Goal: Task Accomplishment & Management: Complete application form

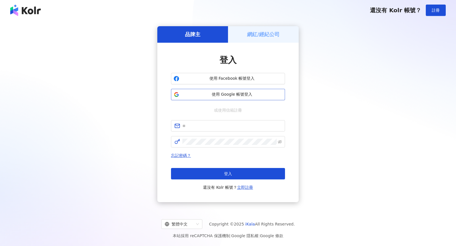
click at [207, 98] on button "使用 Google 帳號登入" at bounding box center [228, 94] width 114 height 11
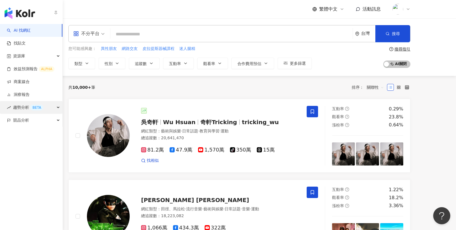
click at [18, 106] on span "趨勢分析 BETA" at bounding box center [28, 107] width 30 height 13
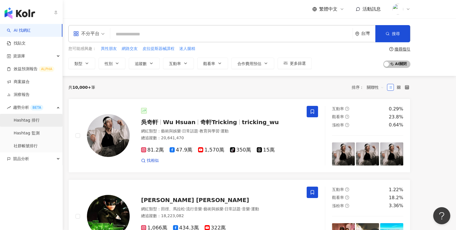
click at [32, 123] on link "Hashtag 排行" at bounding box center [27, 120] width 26 height 6
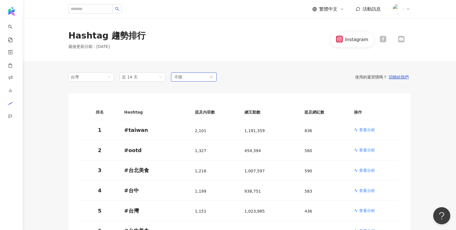
click at [197, 76] on div "不限" at bounding box center [194, 76] width 46 height 9
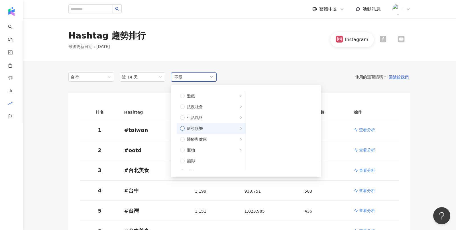
scroll to position [110, 0]
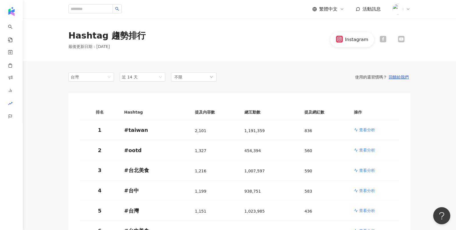
click at [267, 49] on div "Hashtag 趨勢排行 最後更新日期 ： 2025/8/26 Instagram" at bounding box center [239, 39] width 433 height 43
click at [369, 130] on p "查看分析" at bounding box center [367, 130] width 16 height 6
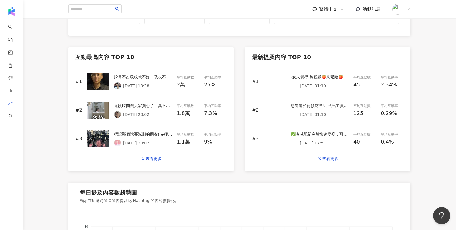
scroll to position [239, 0]
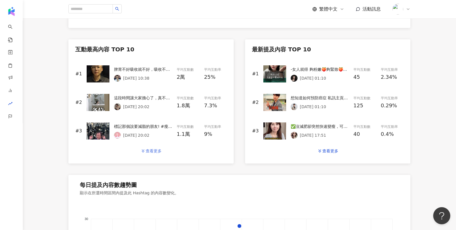
click at [153, 151] on div "查看更多" at bounding box center [154, 150] width 16 height 5
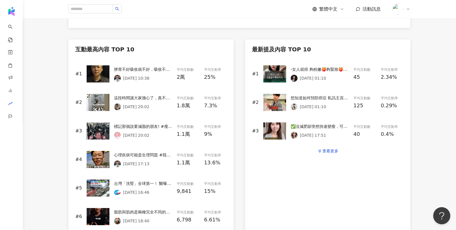
click at [102, 72] on img at bounding box center [98, 73] width 23 height 17
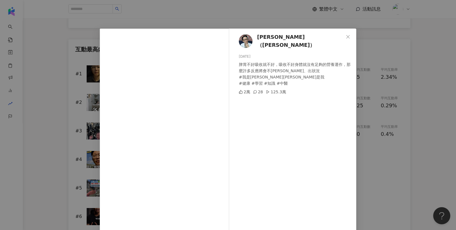
click at [75, 71] on div "Chen YuTin（陳藥師） 2025/8/16 脾胃不好吸收就不好，吸收不好身體就沒有足夠的營養運作，那麼許多反應將會不平衡、出狀況 #我是陳藥師陳藥師是…" at bounding box center [228, 115] width 456 height 230
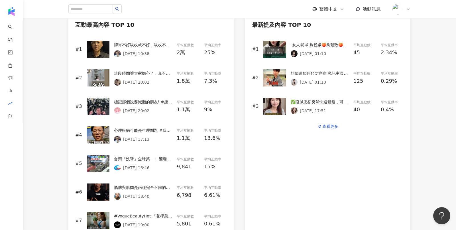
scroll to position [0, 0]
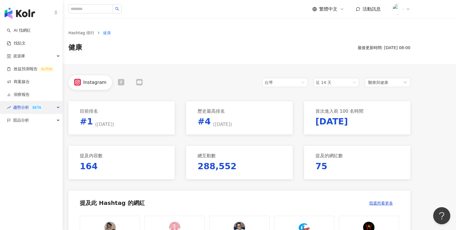
click at [21, 109] on span "趨勢分析 BETA" at bounding box center [28, 107] width 30 height 13
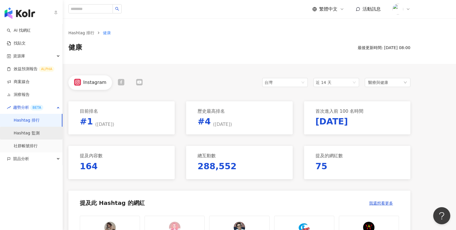
click at [37, 130] on link "Hashtag 監測" at bounding box center [27, 133] width 26 height 6
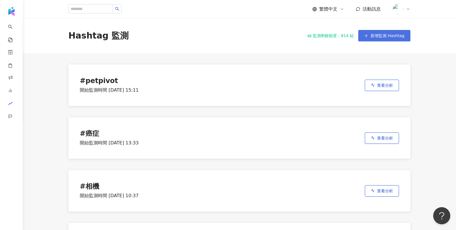
click at [370, 38] on button "新增監測 Hashtag" at bounding box center [384, 35] width 52 height 11
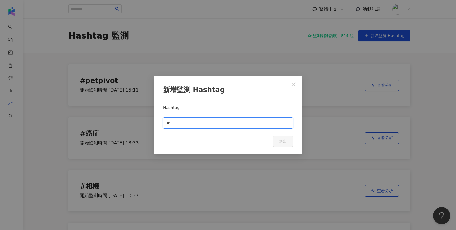
click at [239, 122] on input "text" at bounding box center [230, 123] width 119 height 6
type input "*"
type input "***"
click at [286, 142] on span "送出" at bounding box center [283, 141] width 8 height 5
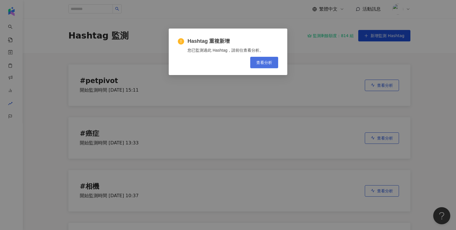
click at [266, 59] on button "查看分析" at bounding box center [264, 62] width 28 height 11
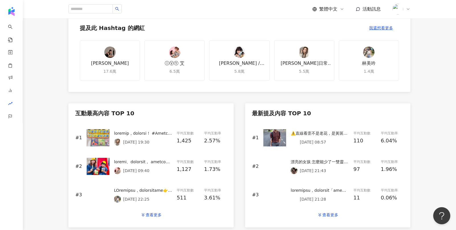
scroll to position [258, 0]
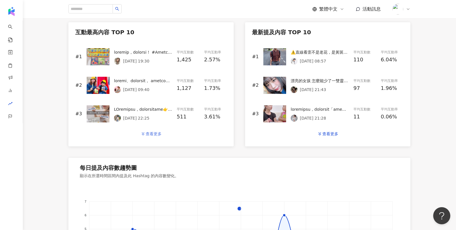
click at [146, 134] on div "查看更多" at bounding box center [154, 133] width 16 height 5
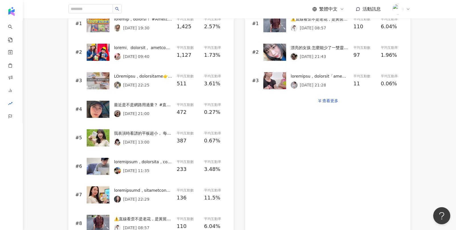
scroll to position [308, 0]
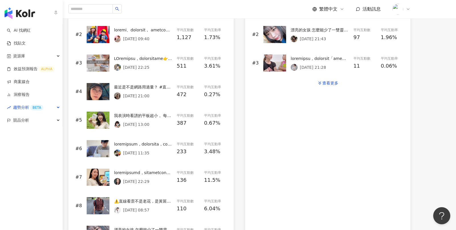
click at [17, 15] on img "button" at bounding box center [20, 12] width 30 height 11
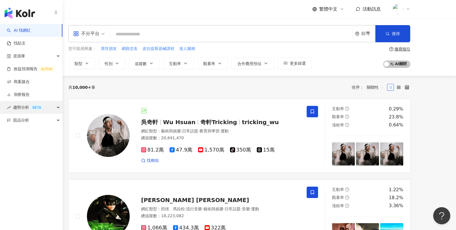
click at [19, 109] on span "趨勢分析 BETA" at bounding box center [28, 107] width 30 height 13
click at [20, 109] on span "趨勢分析 BETA" at bounding box center [28, 107] width 30 height 13
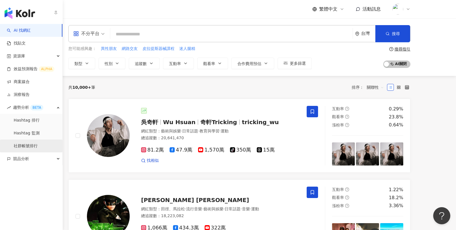
click at [29, 144] on link "社群帳號排行" at bounding box center [26, 146] width 24 height 6
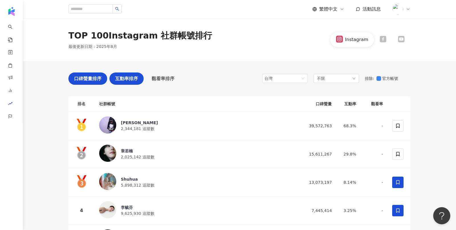
click at [119, 80] on span "互動率排序" at bounding box center [126, 78] width 23 height 7
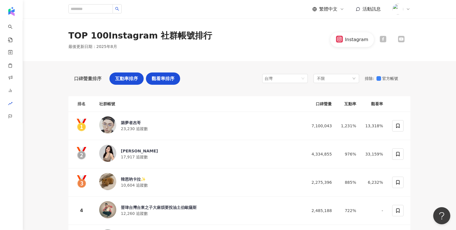
click at [162, 84] on div "觀看率排序" at bounding box center [163, 78] width 34 height 12
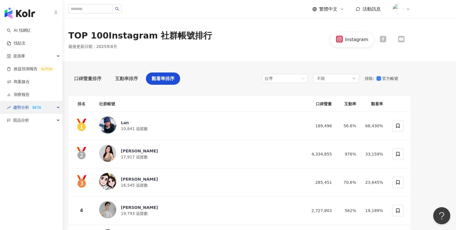
click at [52, 107] on div "趨勢分析 BETA" at bounding box center [31, 107] width 62 height 13
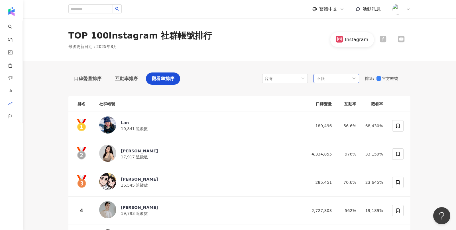
click at [343, 79] on div "不限" at bounding box center [337, 78] width 46 height 9
click at [260, 50] on div "TOP 100 Instagram 社群帳號排行 最後更新日期 ： 2025年8月 Instagram" at bounding box center [239, 39] width 433 height 43
click at [373, 40] on div "Instagram" at bounding box center [352, 39] width 44 height 15
click at [79, 78] on span "口碑聲量排序" at bounding box center [87, 78] width 27 height 7
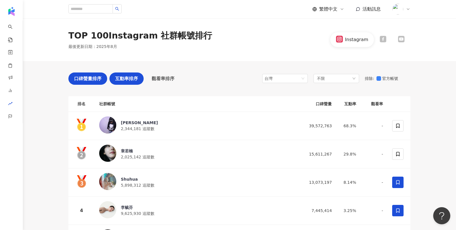
click at [127, 77] on span "互動率排序" at bounding box center [126, 78] width 23 height 7
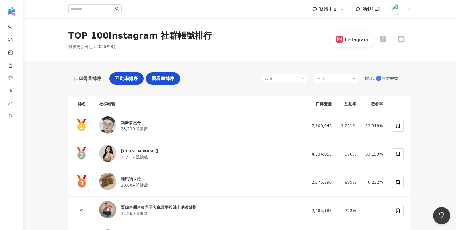
click at [172, 79] on span "觀看率排序" at bounding box center [163, 78] width 23 height 7
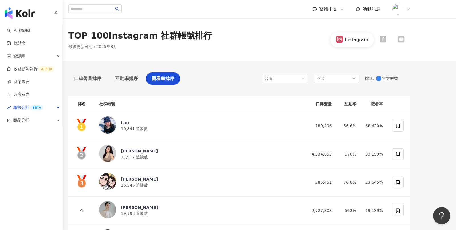
click at [14, 16] on img "button" at bounding box center [20, 12] width 30 height 11
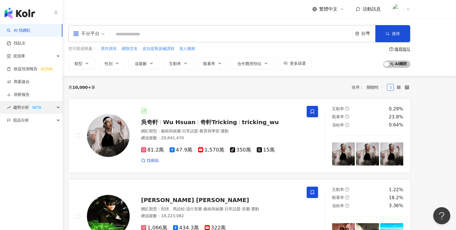
click at [18, 104] on span "趨勢分析 BETA" at bounding box center [28, 107] width 30 height 13
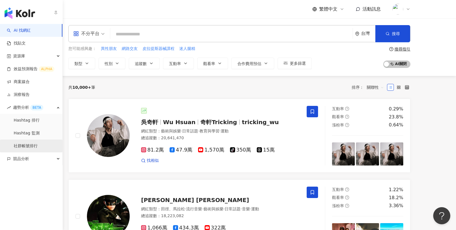
click at [29, 146] on link "社群帳號排行" at bounding box center [26, 146] width 24 height 6
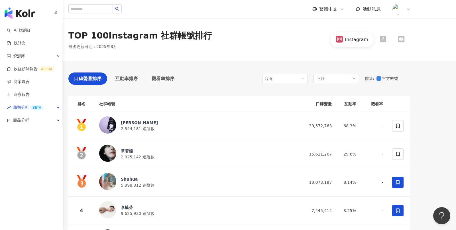
click at [15, 15] on img "button" at bounding box center [20, 12] width 30 height 11
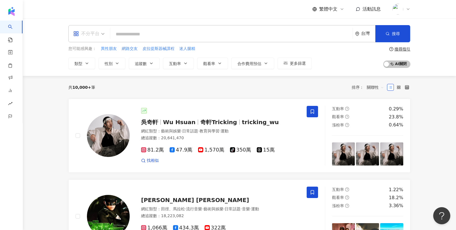
click at [86, 35] on div "不分平台" at bounding box center [86, 33] width 26 height 9
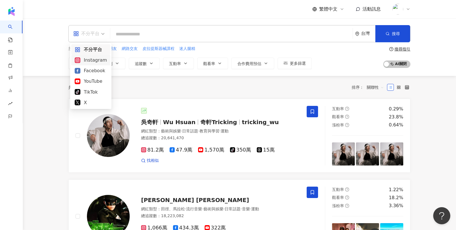
click at [97, 64] on div "Instagram" at bounding box center [91, 59] width 32 height 7
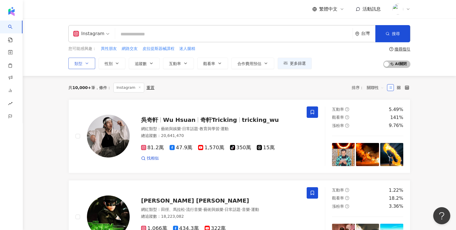
click at [78, 60] on button "類型" at bounding box center [81, 63] width 27 height 11
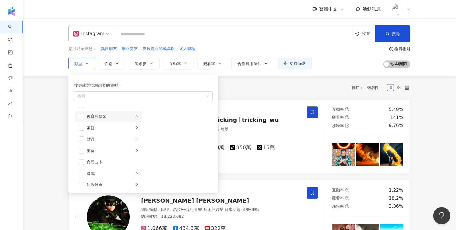
scroll to position [44, 0]
click at [82, 127] on span "button" at bounding box center [82, 127] width 6 height 6
click at [82, 124] on span "button" at bounding box center [82, 124] width 6 height 6
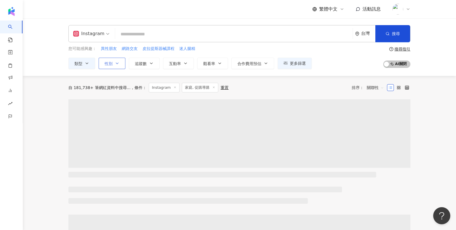
click at [110, 67] on button "性別" at bounding box center [112, 63] width 27 height 11
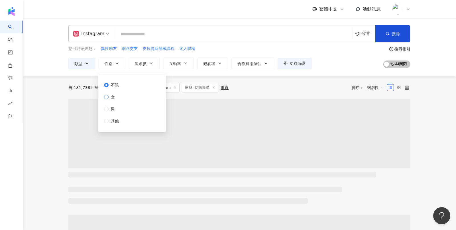
click at [111, 97] on span "女" at bounding box center [113, 97] width 9 height 6
click at [293, 86] on div "自 181,738+ 筆網紅資料中搜尋... 條件 ： Instagram 家庭, 促購導購 重置 排序： 關聯性" at bounding box center [239, 88] width 342 height 10
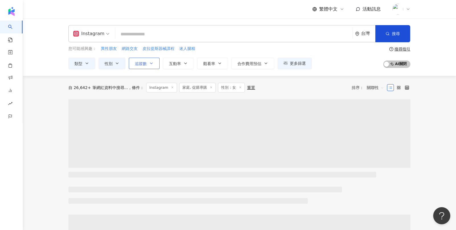
click at [150, 59] on button "追蹤數" at bounding box center [144, 63] width 31 height 11
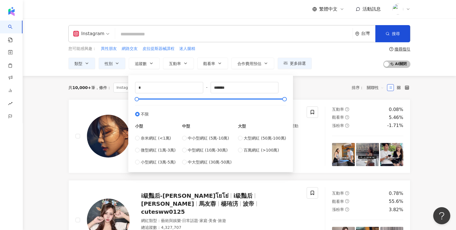
click at [323, 86] on div "共 10,000+ 筆 條件 ： Instagram 家庭, 促購導購 性別：女 重置 排序： 關聯性" at bounding box center [239, 88] width 342 height 10
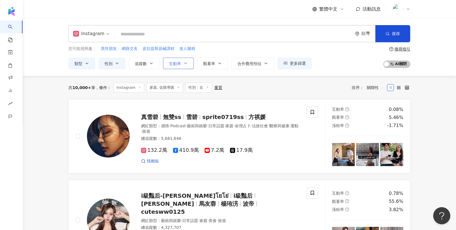
click at [189, 63] on button "互動率" at bounding box center [178, 63] width 31 height 11
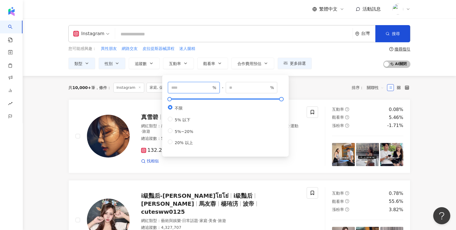
click at [192, 87] on input "number" at bounding box center [191, 87] width 40 height 6
type input "*"
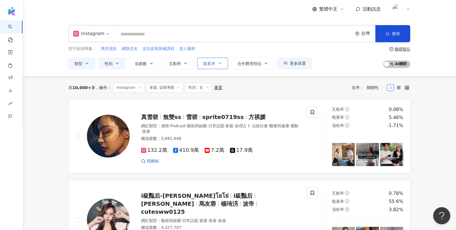
click at [217, 60] on button "觀看率" at bounding box center [212, 63] width 31 height 11
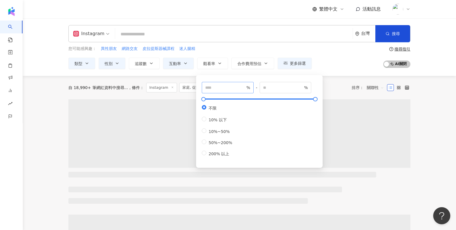
click at [227, 83] on span "%" at bounding box center [228, 87] width 52 height 11
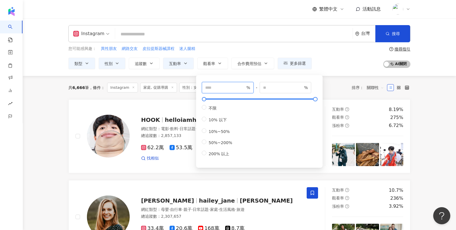
type input "**"
click at [361, 72] on div "Instagram 台灣 搜尋 您可能感興趣： 異性朋友 網路交友 皮拉提斯器械課程 迷人腿精 類型 性別 追蹤數 互動率 觀看率 合作費用預估 更多篩選 不…" at bounding box center [239, 47] width 433 height 58
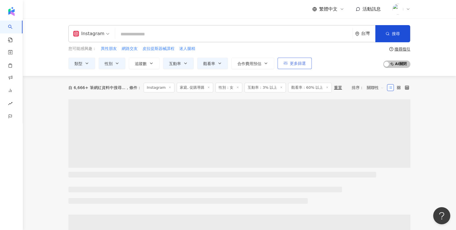
click at [305, 66] on button "更多篩選" at bounding box center [295, 63] width 34 height 11
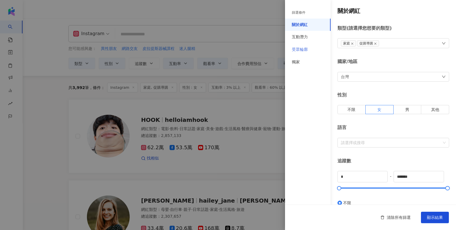
click at [311, 50] on div "受眾輪廓" at bounding box center [308, 49] width 46 height 13
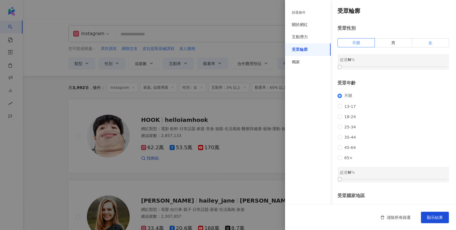
click at [418, 46] on label "女" at bounding box center [430, 42] width 37 height 9
drag, startPoint x: 339, startPoint y: 68, endPoint x: 380, endPoint y: 70, distance: 40.2
click at [380, 68] on div at bounding box center [379, 66] width 3 height 3
click at [345, 129] on span "25-34" at bounding box center [350, 127] width 16 height 5
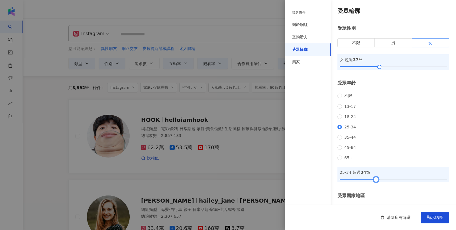
drag, startPoint x: 341, startPoint y: 188, endPoint x: 378, endPoint y: 188, distance: 37.3
click at [378, 181] on div at bounding box center [376, 179] width 3 height 3
click at [434, 219] on span "顯示結果" at bounding box center [435, 217] width 16 height 5
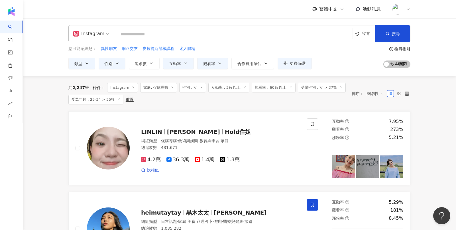
click at [127, 38] on input "search" at bounding box center [233, 34] width 233 height 11
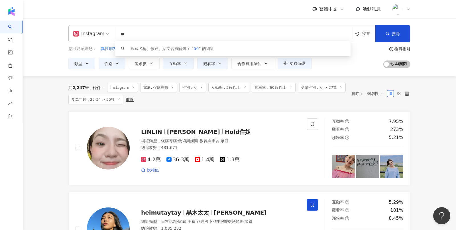
type input "*"
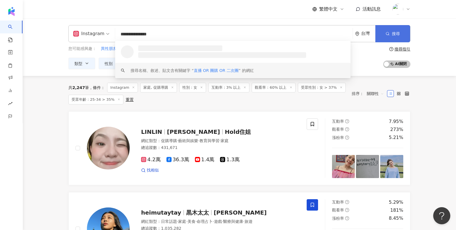
click at [405, 30] on button "搜尋" at bounding box center [392, 33] width 35 height 17
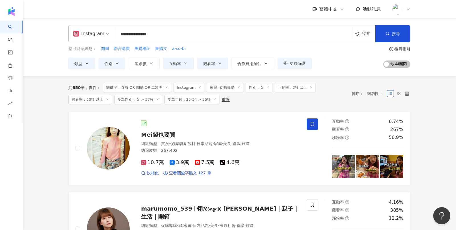
click at [373, 95] on span "關聯性" at bounding box center [375, 93] width 17 height 9
click at [376, 154] on div "關鍵字" at bounding box center [375, 153] width 14 height 6
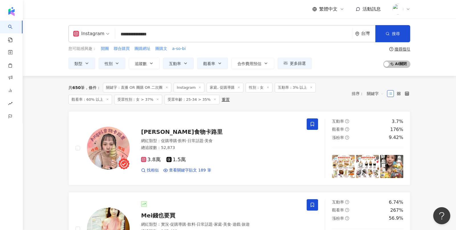
drag, startPoint x: 129, startPoint y: 34, endPoint x: 191, endPoint y: 35, distance: 61.6
click at [191, 35] on input "**********" at bounding box center [233, 34] width 233 height 11
click at [384, 34] on button "搜尋" at bounding box center [392, 33] width 35 height 17
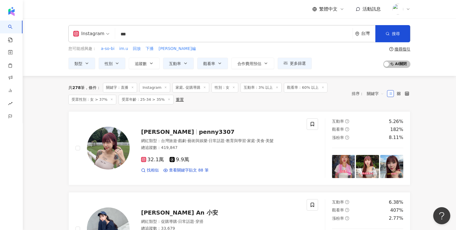
click at [177, 36] on input "**" at bounding box center [233, 34] width 233 height 11
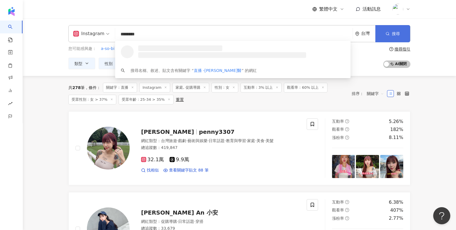
type input "********"
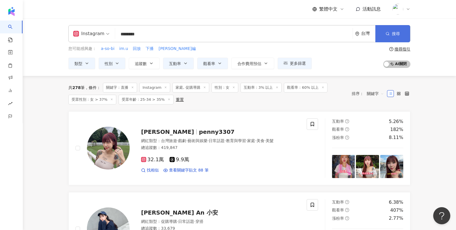
click at [397, 34] on span "搜尋" at bounding box center [396, 33] width 8 height 5
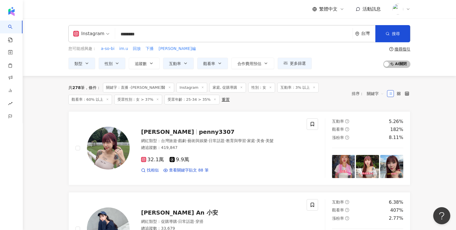
click at [399, 50] on div "搜尋指引" at bounding box center [402, 49] width 16 height 5
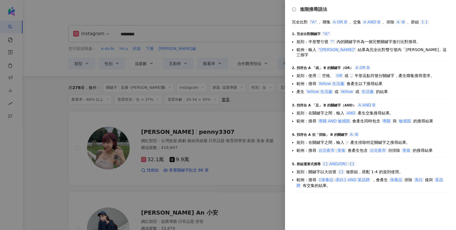
click at [237, 120] on div at bounding box center [228, 115] width 456 height 230
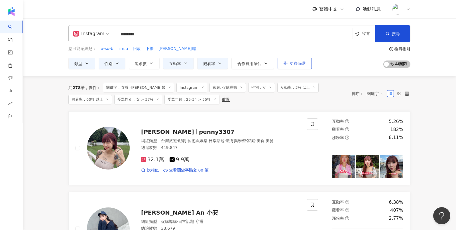
click at [293, 65] on button "更多篩選" at bounding box center [295, 63] width 34 height 11
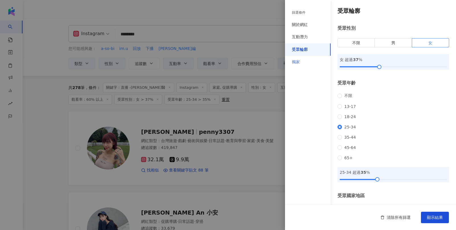
click at [300, 64] on div "獨家" at bounding box center [308, 62] width 46 height 13
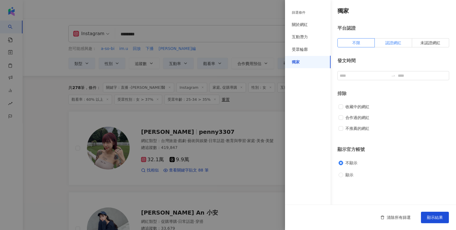
click at [404, 44] on label "認證網紅" at bounding box center [393, 42] width 37 height 9
click at [433, 216] on span "顯示結果" at bounding box center [435, 217] width 16 height 5
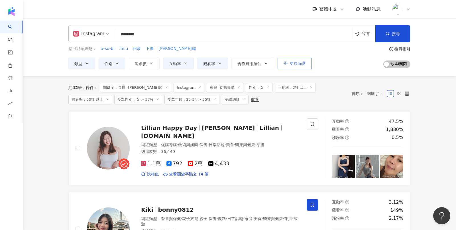
click at [299, 64] on span "更多篩選" at bounding box center [298, 63] width 16 height 5
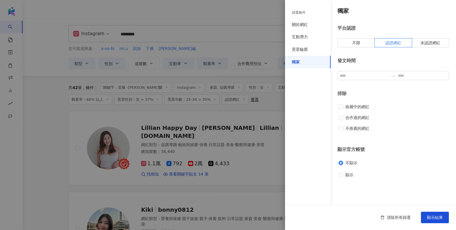
click at [255, 102] on div at bounding box center [228, 115] width 456 height 230
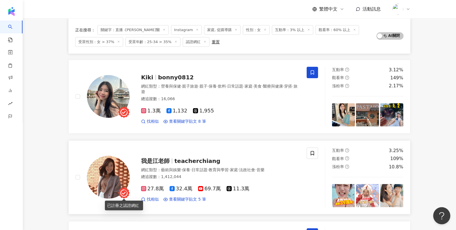
scroll to position [133, 0]
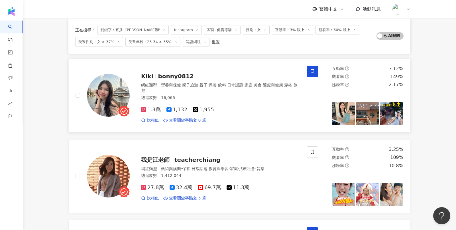
click at [107, 100] on img at bounding box center [108, 95] width 43 height 43
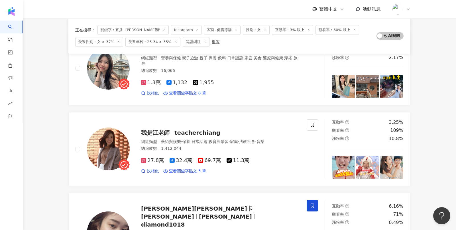
scroll to position [159, 0]
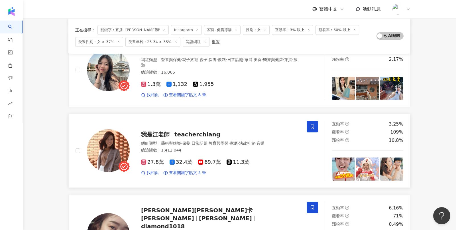
click at [315, 129] on span at bounding box center [312, 126] width 11 height 11
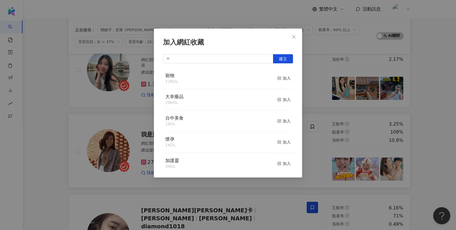
scroll to position [0, 0]
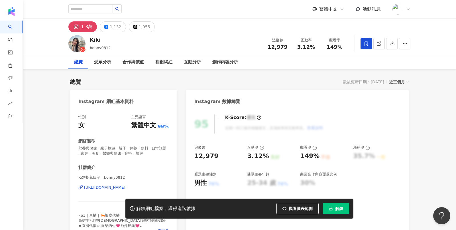
click at [334, 206] on button "解鎖" at bounding box center [336, 208] width 26 height 11
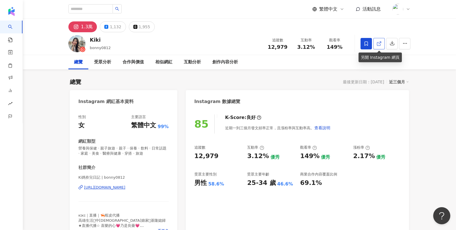
click at [376, 44] on link at bounding box center [378, 43] width 11 height 11
click at [364, 44] on icon at bounding box center [366, 43] width 5 height 5
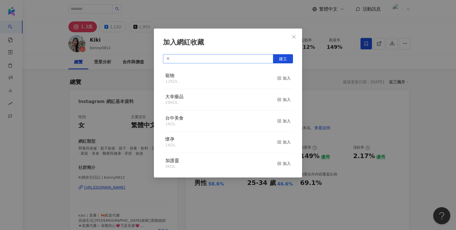
click at [240, 56] on input "text" at bounding box center [218, 58] width 110 height 9
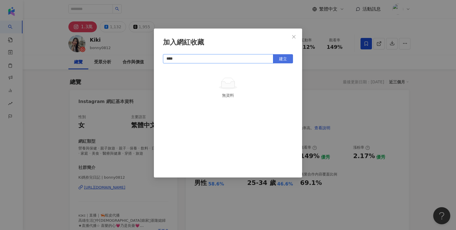
click at [286, 61] on span "建立" at bounding box center [283, 58] width 8 height 5
type input "****"
click at [99, 102] on div "加入網紅收藏 **** 建立 大醫生技 1 KOL 已加入" at bounding box center [228, 115] width 456 height 230
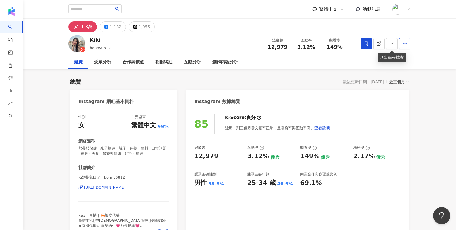
click at [402, 46] on button "button" at bounding box center [404, 43] width 11 height 11
click at [376, 58] on span "查看合作資訊" at bounding box center [390, 57] width 32 height 6
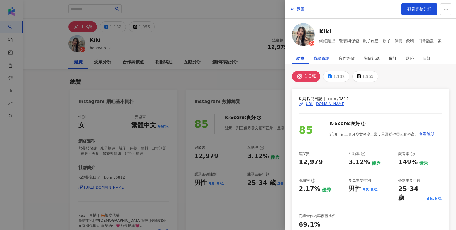
click at [323, 60] on div "聯絡資訊" at bounding box center [322, 57] width 16 height 11
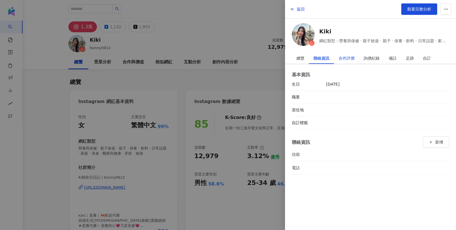
click at [354, 58] on div "合作評價" at bounding box center [347, 57] width 16 height 11
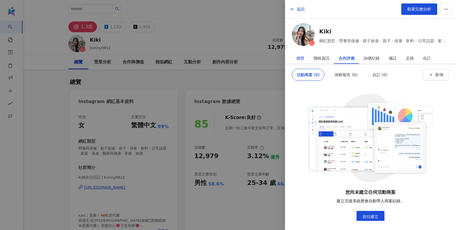
click at [300, 59] on div "總覽" at bounding box center [300, 57] width 8 height 11
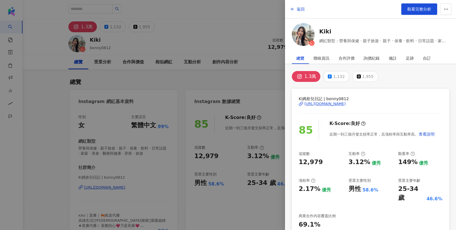
click at [183, 36] on div at bounding box center [228, 115] width 456 height 230
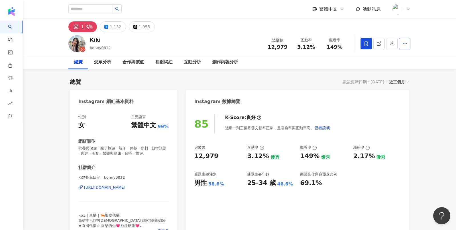
click at [404, 46] on button "button" at bounding box center [404, 43] width 11 height 11
click at [398, 56] on span "查看合作資訊" at bounding box center [390, 57] width 32 height 6
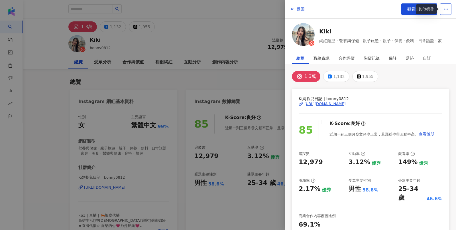
click at [443, 10] on button "button" at bounding box center [445, 8] width 11 height 11
click at [393, 75] on div "1.3萬 1,132 1,955" at bounding box center [370, 76] width 157 height 11
click at [391, 57] on div "備註" at bounding box center [393, 57] width 8 height 11
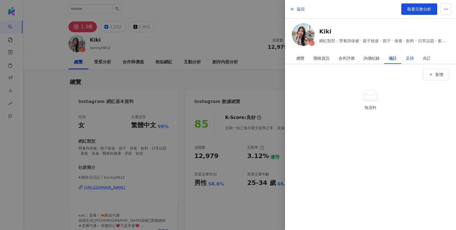
click at [413, 60] on div "足跡" at bounding box center [410, 57] width 8 height 11
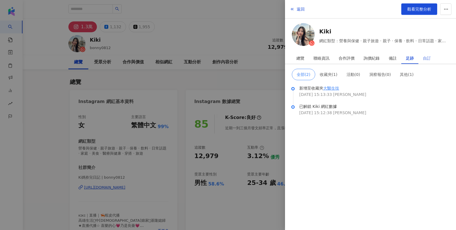
click at [422, 60] on div "自訂" at bounding box center [426, 57] width 17 height 11
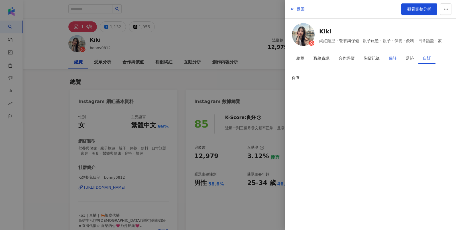
click at [397, 56] on div "備註" at bounding box center [392, 57] width 17 height 11
click at [406, 60] on div "足跡" at bounding box center [410, 57] width 8 height 11
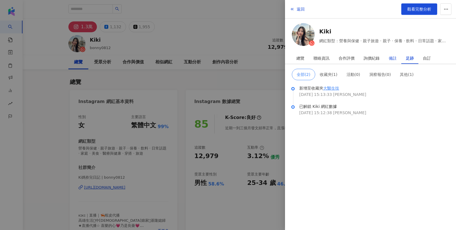
click at [395, 58] on div "備註" at bounding box center [393, 57] width 8 height 11
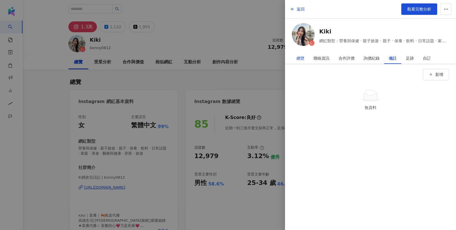
click at [303, 57] on div "總覽" at bounding box center [300, 57] width 8 height 11
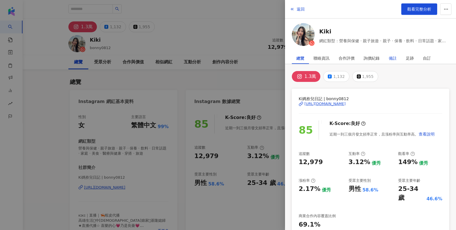
click at [394, 60] on div "備註" at bounding box center [393, 57] width 8 height 11
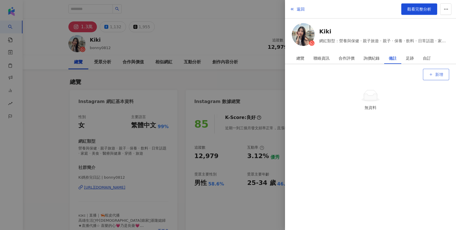
click at [438, 73] on span "新增" at bounding box center [439, 74] width 8 height 5
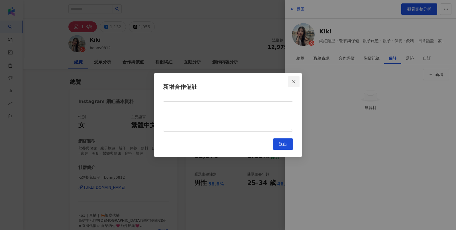
click at [296, 82] on span "Close" at bounding box center [293, 81] width 11 height 5
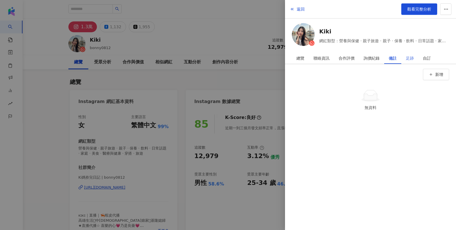
click at [414, 57] on div "足跡" at bounding box center [409, 57] width 17 height 11
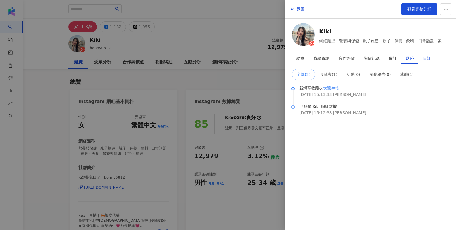
click at [428, 58] on div "自訂" at bounding box center [427, 57] width 8 height 11
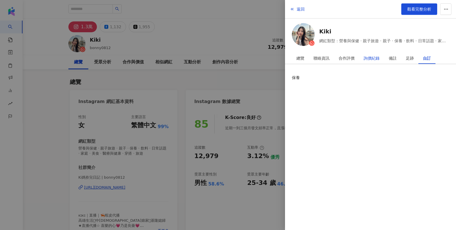
click at [376, 54] on div "詢價紀錄" at bounding box center [372, 57] width 16 height 11
click at [330, 55] on div "聯絡資訊" at bounding box center [321, 57] width 25 height 11
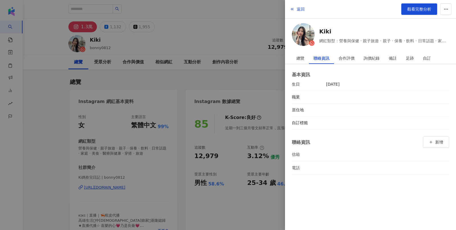
click at [256, 91] on div at bounding box center [228, 115] width 456 height 230
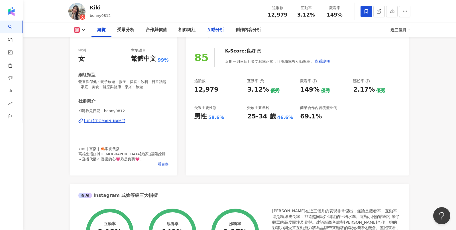
scroll to position [69, 0]
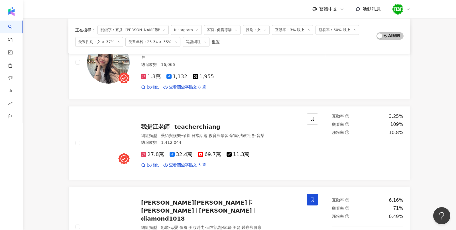
scroll to position [167, 0]
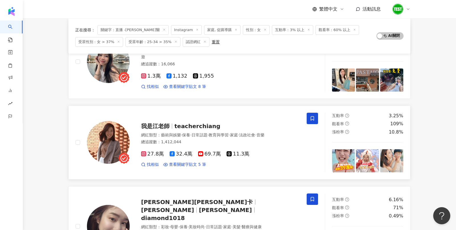
click at [312, 120] on span at bounding box center [312, 118] width 11 height 11
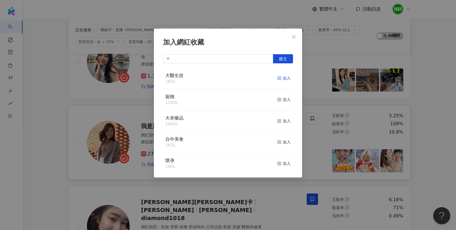
click at [282, 78] on div "加入" at bounding box center [283, 78] width 13 height 6
click at [294, 37] on icon "close" at bounding box center [293, 36] width 3 height 3
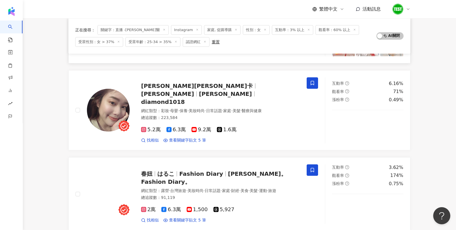
scroll to position [299, 0]
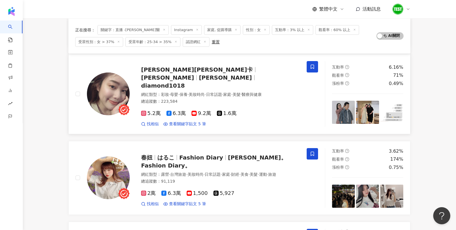
click at [308, 68] on span at bounding box center [312, 66] width 11 height 11
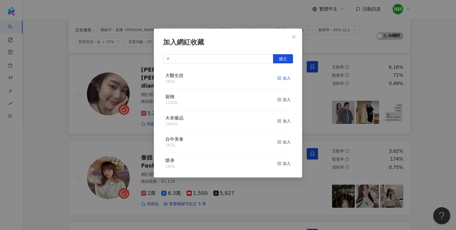
click at [282, 79] on div "加入" at bounding box center [283, 78] width 13 height 6
click at [344, 123] on div "加入網紅收藏 建立 大醫生技 3 KOL 已加入 寵物 12 KOL 加入 大幸藥品 28 KOL 加入 台中美食 1 KOL 加入 懷孕 1 KOL 加入 …" at bounding box center [228, 115] width 456 height 230
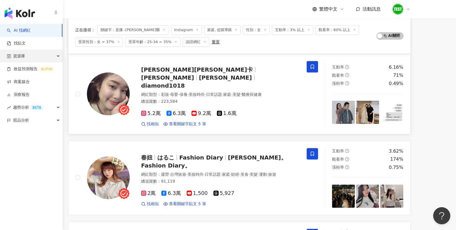
click at [18, 54] on span "資源庫" at bounding box center [19, 56] width 12 height 13
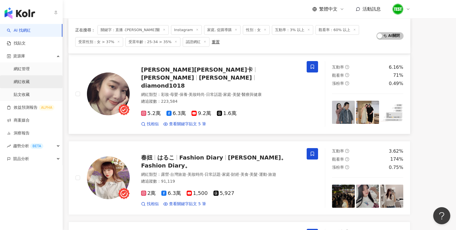
click at [30, 79] on link "網紅收藏" at bounding box center [22, 82] width 16 height 6
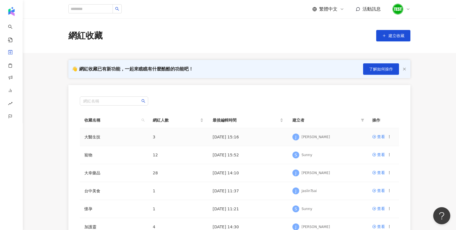
click at [385, 137] on div "查看" at bounding box center [381, 136] width 19 height 6
click at [382, 135] on div "查看" at bounding box center [381, 136] width 8 height 6
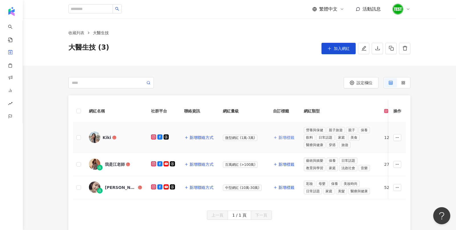
click at [280, 139] on button "新增標籤" at bounding box center [284, 137] width 22 height 11
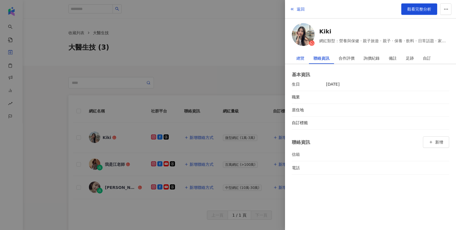
click at [302, 60] on div "總覽" at bounding box center [300, 57] width 8 height 11
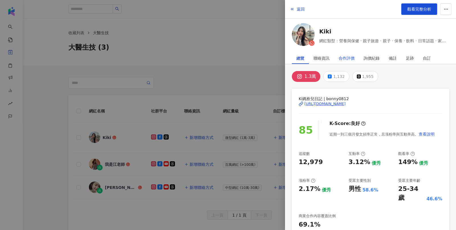
click at [351, 56] on div "合作評價" at bounding box center [347, 57] width 16 height 11
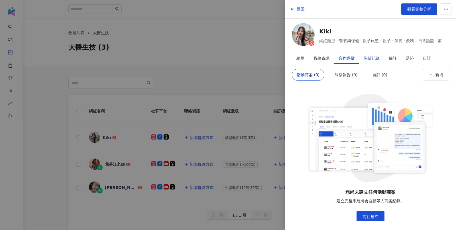
click at [378, 58] on div "詢價紀錄" at bounding box center [372, 57] width 16 height 11
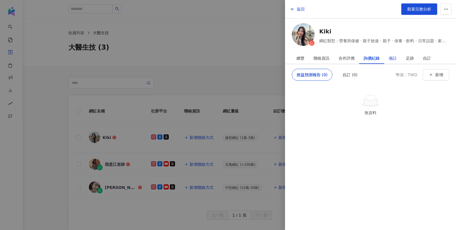
click at [389, 58] on div "備註" at bounding box center [393, 57] width 8 height 11
click at [408, 61] on div "足跡" at bounding box center [410, 57] width 8 height 11
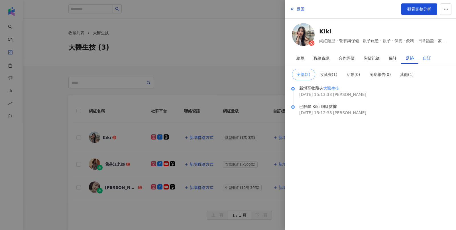
click at [424, 58] on div "自訂" at bounding box center [427, 57] width 8 height 11
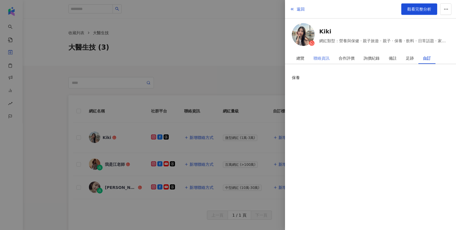
click at [332, 58] on div "聯絡資訊" at bounding box center [321, 57] width 25 height 11
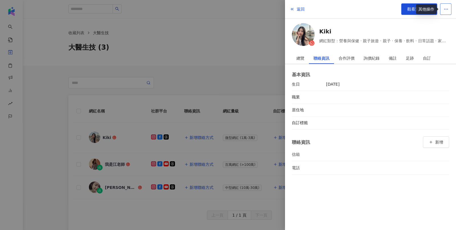
click at [444, 12] on button "button" at bounding box center [445, 8] width 11 height 11
click at [254, 28] on div at bounding box center [228, 115] width 456 height 230
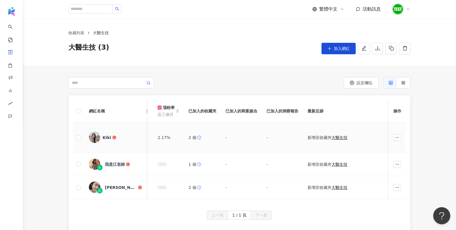
scroll to position [0, 495]
click at [397, 134] on button "button" at bounding box center [397, 137] width 8 height 7
click at [287, 139] on td "-" at bounding box center [281, 137] width 41 height 30
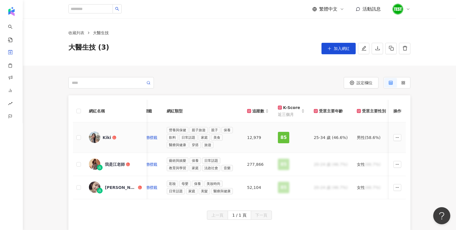
scroll to position [0, 0]
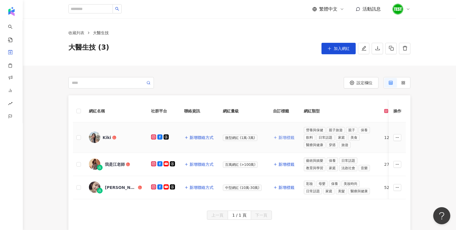
click at [286, 137] on span "新增標籤" at bounding box center [286, 137] width 16 height 5
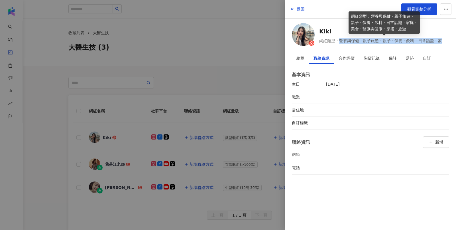
drag, startPoint x: 339, startPoint y: 40, endPoint x: 451, endPoint y: 39, distance: 111.2
click at [451, 39] on div "Kiki 網紅類型：營養與保健 · 親子旅遊 · 親子 · 保養 · 飲料 · 日常話題 · 家庭 · 美食 · 醫療與健康 · 穿搭 · 旅遊" at bounding box center [370, 35] width 171 height 25
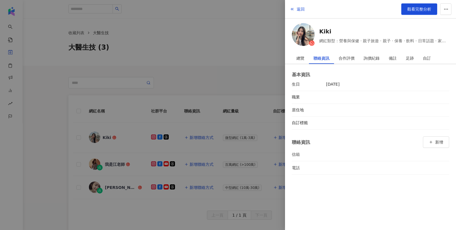
click at [257, 36] on div at bounding box center [228, 115] width 456 height 230
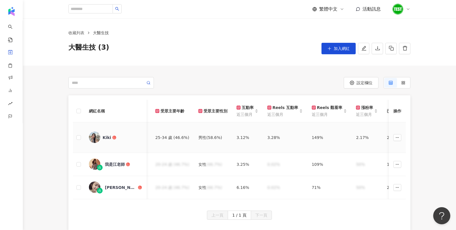
scroll to position [0, 298]
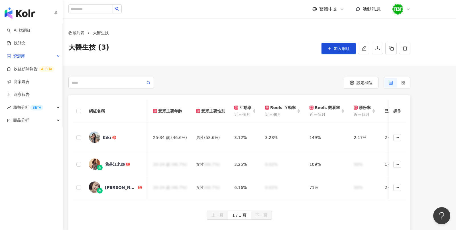
click at [21, 13] on img "button" at bounding box center [20, 12] width 30 height 11
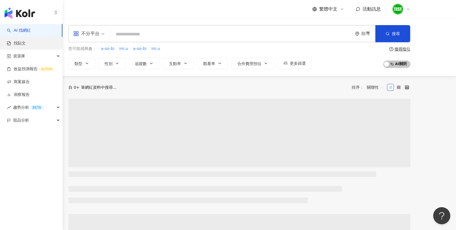
click at [26, 46] on link "找貼文" at bounding box center [16, 43] width 19 height 6
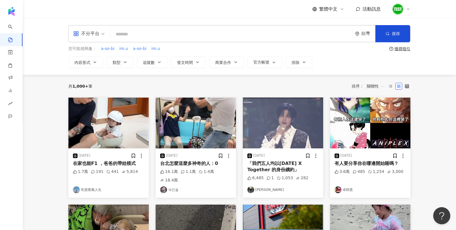
click at [144, 38] on input "search" at bounding box center [232, 34] width 238 height 12
type input "***"
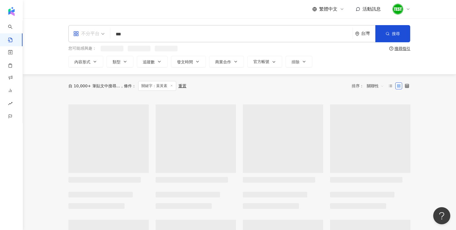
click at [92, 37] on div "不分平台" at bounding box center [86, 33] width 26 height 9
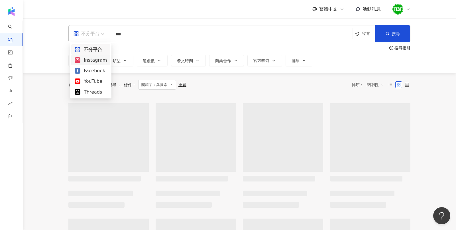
click at [99, 62] on div "Instagram" at bounding box center [91, 59] width 32 height 7
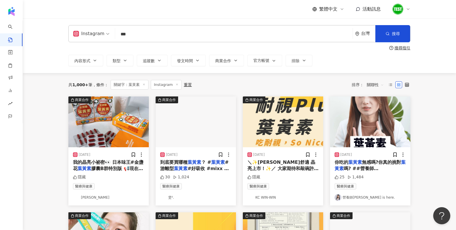
click at [371, 84] on span "關聯性" at bounding box center [375, 84] width 17 height 9
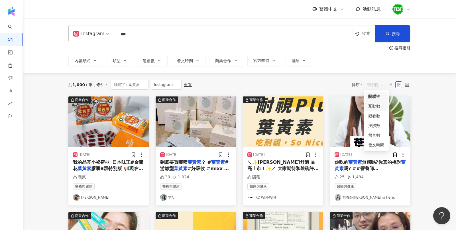
click at [375, 105] on div "互動數" at bounding box center [376, 106] width 16 height 6
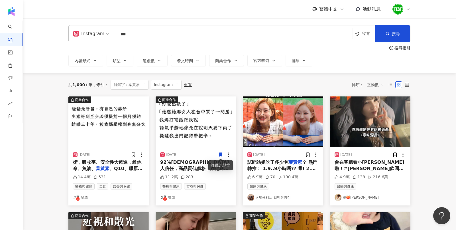
click at [178, 138] on img at bounding box center [196, 121] width 80 height 51
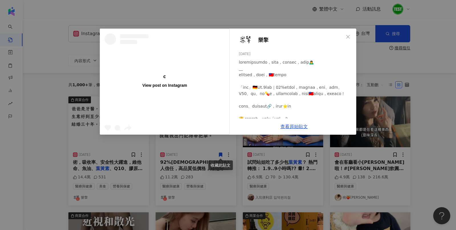
click at [402, 105] on div "View post on Instagram 樂擎 2025/7/11 11.2萬 283 查看原始貼文" at bounding box center [228, 115] width 456 height 230
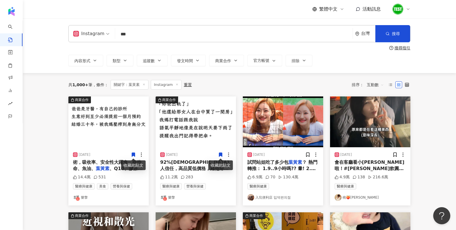
click at [134, 154] on icon at bounding box center [133, 154] width 3 height 4
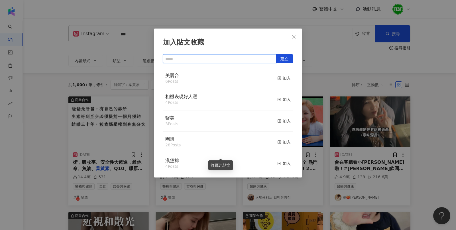
click at [238, 55] on input "text" at bounding box center [219, 58] width 113 height 9
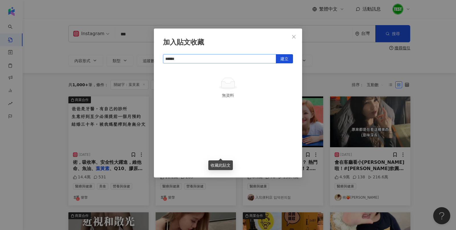
type input "****"
click at [283, 58] on span "建立" at bounding box center [284, 58] width 8 height 9
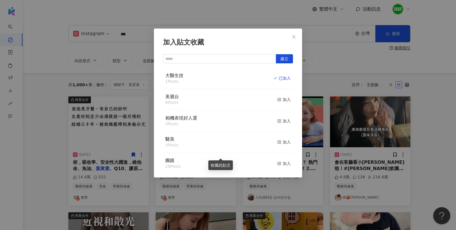
click at [346, 58] on div "加入貼文收藏 建立 大醫生技 1 Posts 已加入 美麗台 6 Posts 加入 相機表現好人選 4 Posts 加入 醫美 3 Posts 加入 團購 2…" at bounding box center [228, 115] width 456 height 230
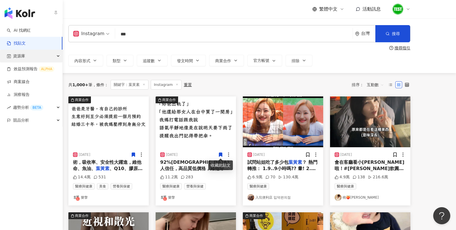
click at [17, 61] on span "資源庫" at bounding box center [19, 56] width 12 height 13
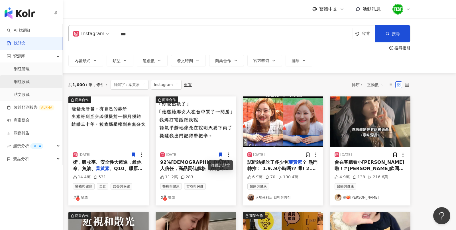
click at [27, 81] on link "網紅收藏" at bounding box center [22, 82] width 16 height 6
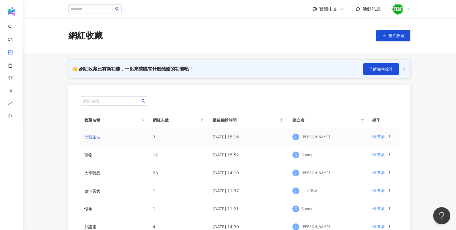
click at [96, 137] on link "大醫生技" at bounding box center [92, 137] width 16 height 5
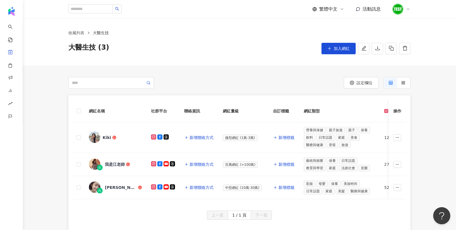
scroll to position [28, 0]
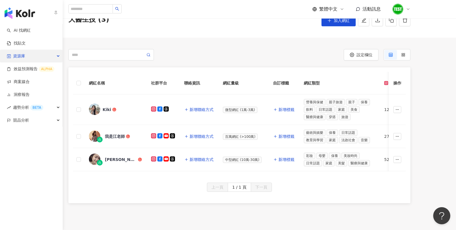
click at [22, 54] on span "資源庫" at bounding box center [19, 56] width 12 height 13
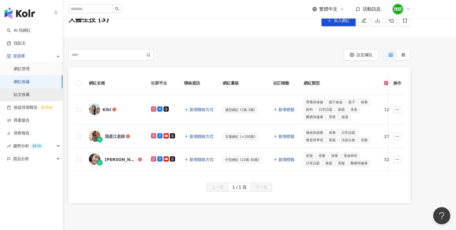
click at [30, 92] on link "貼文收藏" at bounding box center [22, 95] width 16 height 6
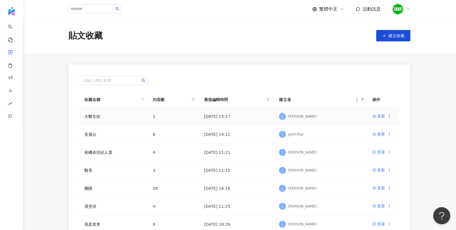
click at [97, 112] on td "大醫生技" at bounding box center [114, 116] width 68 height 18
click at [99, 117] on link "大醫生技" at bounding box center [92, 116] width 16 height 5
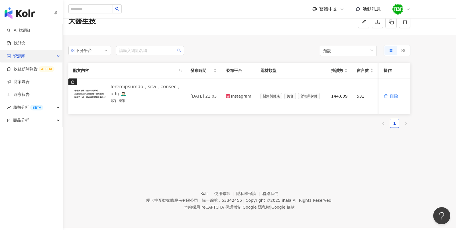
click at [38, 57] on div "資源庫" at bounding box center [31, 56] width 62 height 13
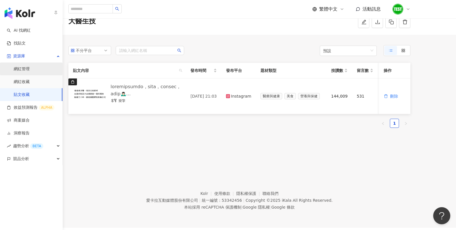
click at [30, 68] on link "網紅管理" at bounding box center [22, 69] width 16 height 6
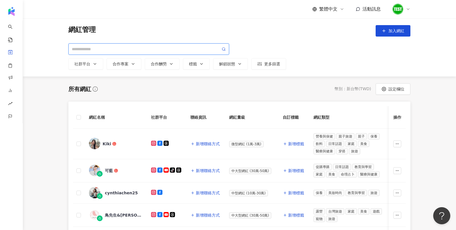
click at [133, 48] on input "search" at bounding box center [146, 49] width 149 height 6
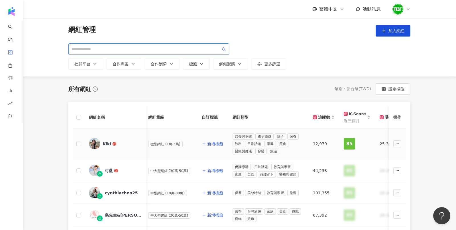
scroll to position [0, 146]
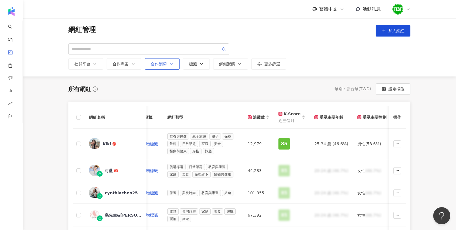
click at [168, 67] on button "合作酬勞" at bounding box center [162, 63] width 35 height 11
click at [208, 58] on div "社群平台 合作專案 合作酬勞 選擇合作酬勞： 幣值：TWD 不限 限制金額 $ * - $ ******* 標籤 解鎖狀態 更多篩選" at bounding box center [239, 56] width 342 height 26
click at [243, 58] on div "社群平台 合作專案 合作酬勞 選擇合作酬勞： 幣值：TWD 不限 限制金額 $ * - $ ******* 標籤 解鎖狀態 更多篩選" at bounding box center [239, 56] width 342 height 26
click at [242, 64] on button "解鎖狀態" at bounding box center [230, 63] width 35 height 11
click at [302, 87] on div "所有網紅 幣別 ： 新台幣 ( TWD ) 設定欄位" at bounding box center [239, 88] width 342 height 11
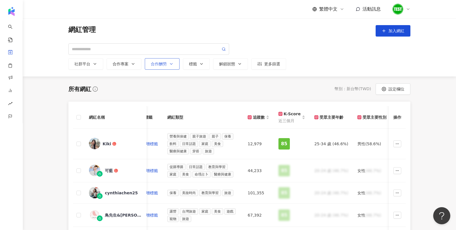
click at [169, 65] on icon "button" at bounding box center [171, 64] width 5 height 5
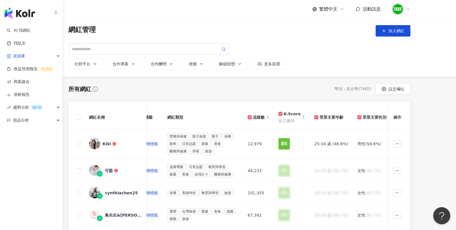
click at [14, 15] on img "button" at bounding box center [20, 12] width 30 height 11
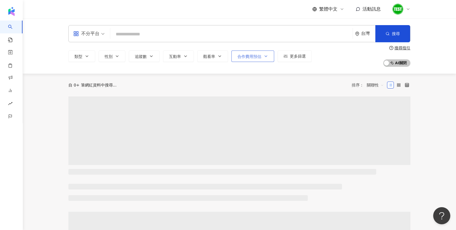
click at [259, 58] on span "合作費用預估" at bounding box center [249, 56] width 24 height 5
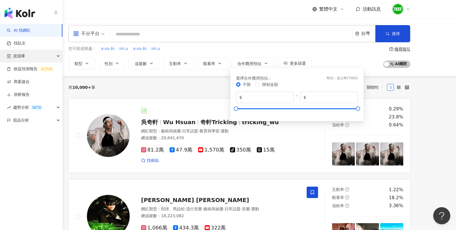
click at [22, 56] on span "資源庫" at bounding box center [19, 56] width 12 height 13
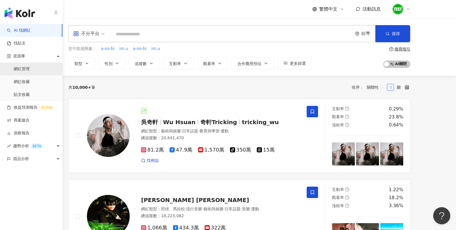
click at [29, 70] on link "網紅管理" at bounding box center [22, 69] width 16 height 6
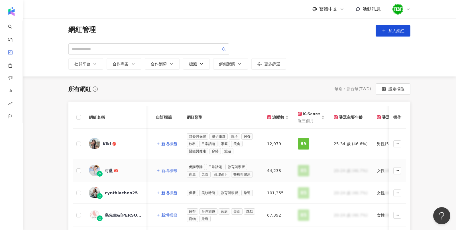
scroll to position [0, 127]
click at [129, 51] on input "search" at bounding box center [146, 49] width 149 height 6
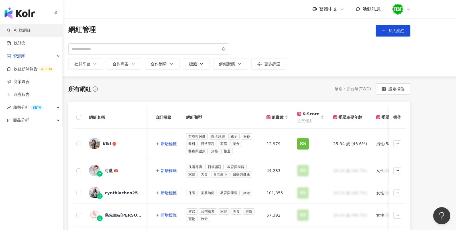
click at [27, 32] on link "AI 找網紅" at bounding box center [19, 31] width 24 height 6
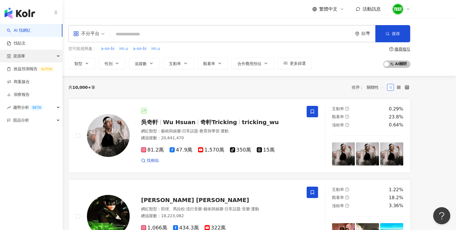
click at [37, 58] on div "資源庫" at bounding box center [31, 56] width 62 height 13
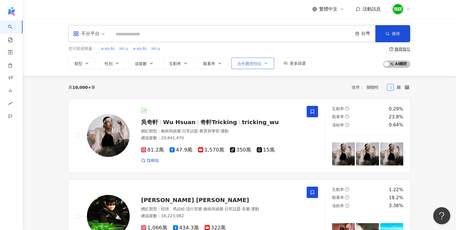
click at [246, 58] on button "合作費用預估" at bounding box center [252, 63] width 43 height 11
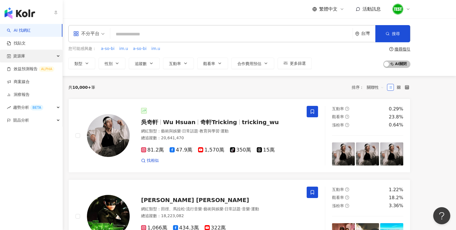
click at [23, 54] on span "資源庫" at bounding box center [19, 56] width 12 height 13
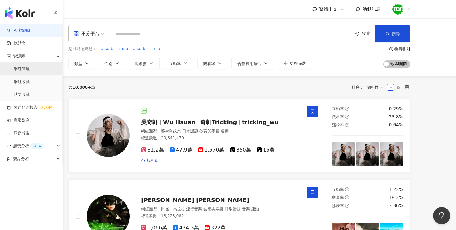
click at [28, 67] on link "網紅管理" at bounding box center [22, 69] width 16 height 6
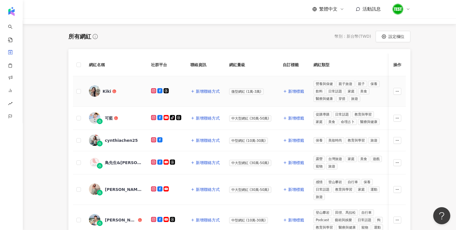
scroll to position [53, 0]
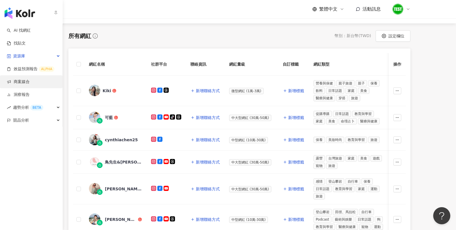
click at [28, 80] on link "商案媒合" at bounding box center [18, 82] width 23 height 6
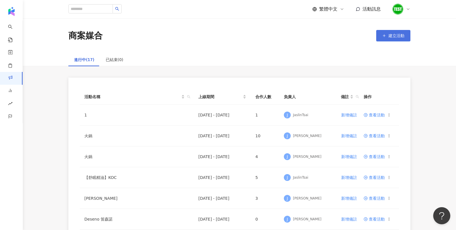
click at [402, 38] on span "建立活動" at bounding box center [396, 35] width 16 height 5
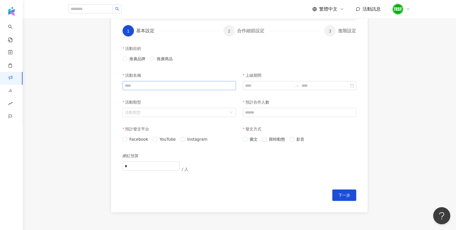
scroll to position [113, 0]
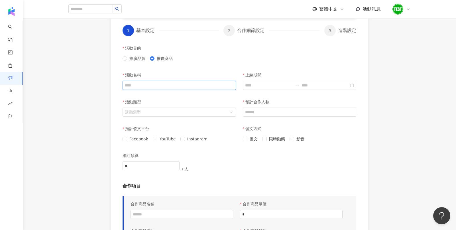
click at [158, 89] on input "活動名稱" at bounding box center [179, 85] width 113 height 9
type input "***"
drag, startPoint x: 143, startPoint y: 83, endPoint x: 100, endPoint y: 82, distance: 43.0
click at [100, 82] on div "建立活動 先向網紅介紹這次要推廣的品牌及產品吧！敘述愈詳細，網紅將能有更好的發揮喔。 coralhaze test coralhaze 1 基本設定 2 合作…" at bounding box center [239, 141] width 433 height 415
click at [259, 80] on p "上線期間" at bounding box center [253, 74] width 16 height 11
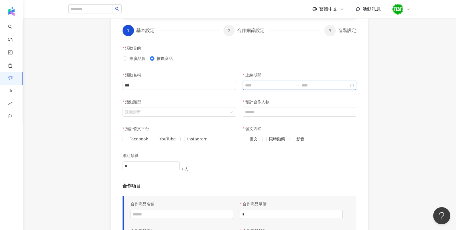
click at [259, 82] on input "上線期間" at bounding box center [268, 85] width 47 height 6
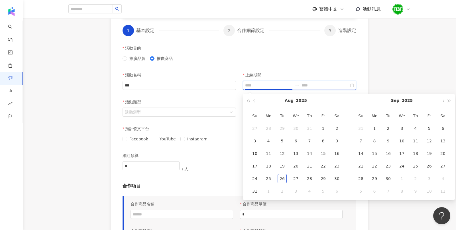
click at [260, 82] on input "上線期間" at bounding box center [268, 85] width 47 height 6
type input "**********"
click at [377, 125] on div "1" at bounding box center [374, 128] width 9 height 9
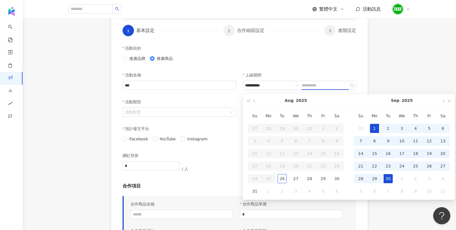
click at [388, 176] on div "30" at bounding box center [388, 178] width 9 height 9
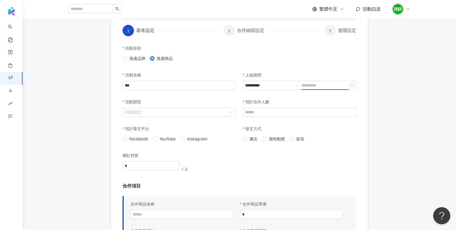
type input "**********"
click at [201, 117] on div "活動類型 活動類型" at bounding box center [179, 109] width 120 height 27
click at [194, 112] on input "活動類型" at bounding box center [176, 112] width 103 height 9
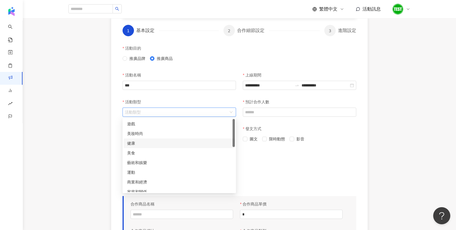
click at [150, 142] on div "健康" at bounding box center [179, 143] width 104 height 6
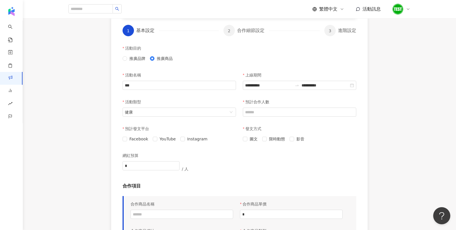
click at [272, 117] on div "預計合作人數" at bounding box center [299, 109] width 120 height 27
click at [268, 113] on input "預計合作人數" at bounding box center [299, 112] width 113 height 9
type input "*"
type input "**"
click at [143, 140] on span "Facebook" at bounding box center [138, 139] width 23 height 6
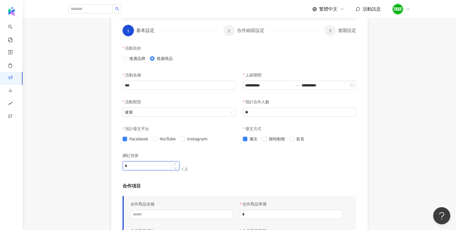
click at [153, 163] on input "*" at bounding box center [151, 165] width 56 height 9
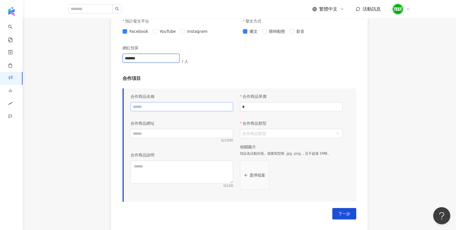
type input "*******"
click at [157, 105] on input "text" at bounding box center [182, 106] width 103 height 9
paste input "***"
type input "***"
click at [154, 129] on input "text" at bounding box center [182, 133] width 103 height 9
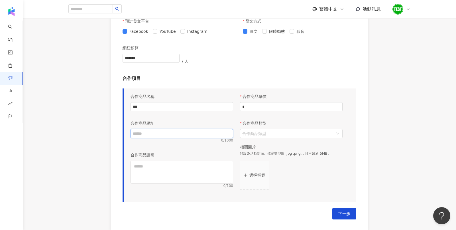
paste input "***"
type input "***"
click at [264, 106] on input "*" at bounding box center [291, 106] width 102 height 9
type input "******"
click at [285, 129] on div "合作商品類型" at bounding box center [291, 122] width 103 height 11
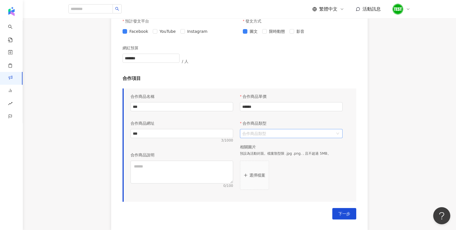
click at [288, 136] on input "合作商品類型" at bounding box center [288, 133] width 92 height 9
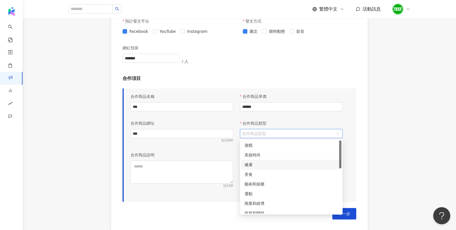
click at [262, 165] on div "健康" at bounding box center [291, 164] width 93 height 6
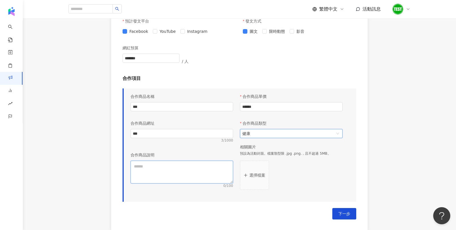
click at [197, 171] on textarea at bounding box center [182, 171] width 103 height 23
paste textarea "***"
type textarea "***"
click at [286, 174] on div "選擇檔案" at bounding box center [291, 174] width 103 height 29
click at [264, 173] on p "選擇檔案" at bounding box center [257, 175] width 16 height 5
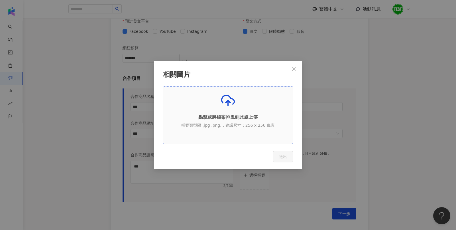
click at [232, 114] on p "點擊或將檔案拖曳到此處上傳" at bounding box center [227, 117] width 129 height 6
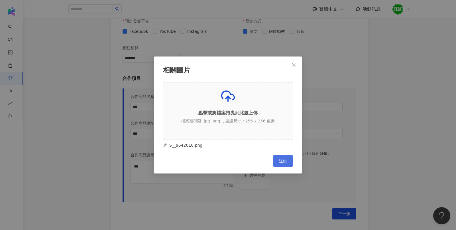
click at [287, 160] on button "送出" at bounding box center [283, 160] width 20 height 11
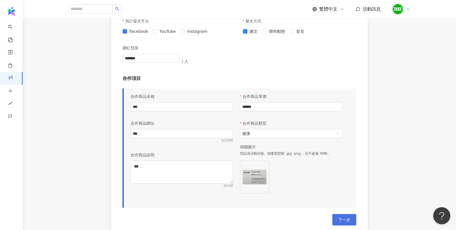
click at [348, 223] on button "下一步" at bounding box center [344, 219] width 24 height 11
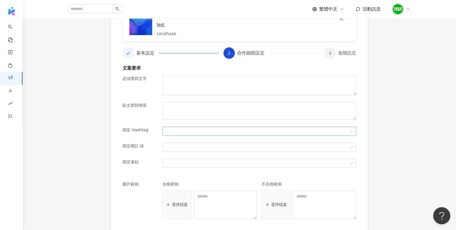
scroll to position [89, 0]
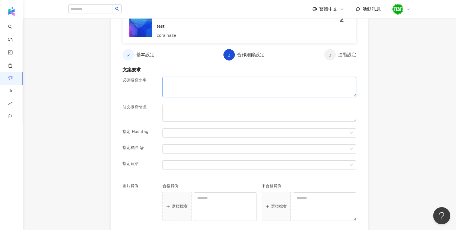
click at [177, 89] on textarea at bounding box center [259, 87] width 194 height 20
paste textarea "***"
type textarea "***"
click at [182, 105] on textarea at bounding box center [259, 113] width 194 height 18
paste textarea "***"
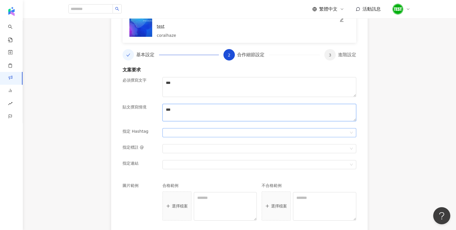
click at [179, 131] on div at bounding box center [257, 133] width 186 height 4
type textarea "***"
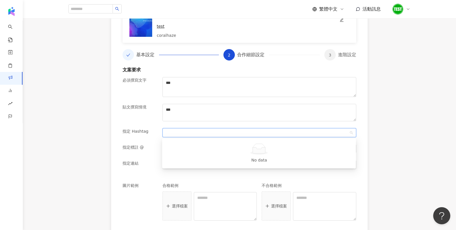
paste input "***"
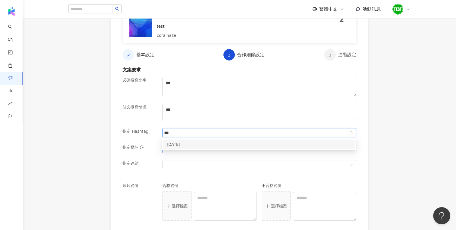
click at [186, 150] on div at bounding box center [257, 148] width 186 height 4
type input "***"
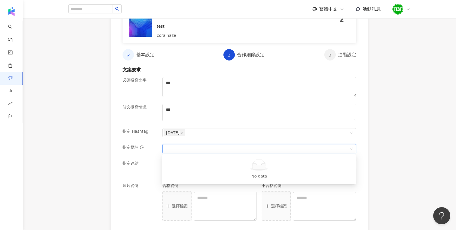
click at [184, 146] on div at bounding box center [257, 148] width 186 height 4
paste input "***"
type input "***"
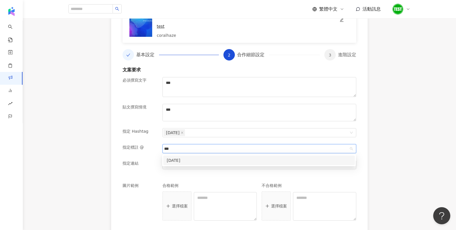
click at [167, 158] on div "中秋節" at bounding box center [259, 160] width 185 height 6
click at [145, 157] on div "指定標註 @" at bounding box center [140, 152] width 40 height 16
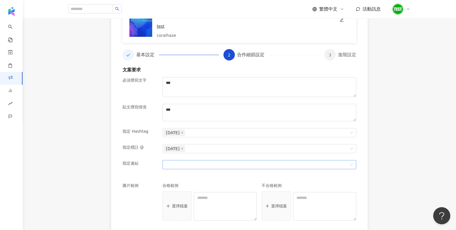
click at [179, 165] on div at bounding box center [257, 164] width 186 height 4
paste input "***"
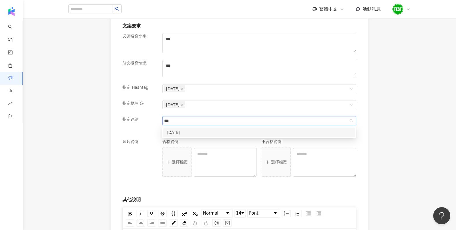
scroll to position [133, 0]
type input "***"
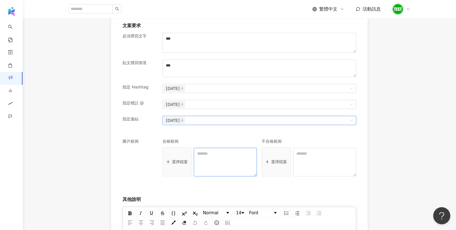
click at [208, 156] on textarea at bounding box center [225, 162] width 63 height 29
paste textarea "***"
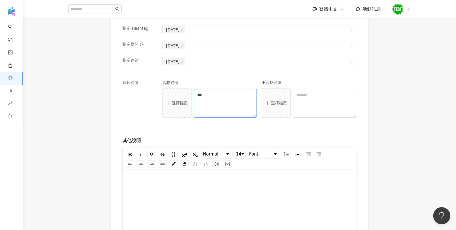
type textarea "***"
click at [214, 187] on div "rdw-editor" at bounding box center [239, 218] width 221 height 86
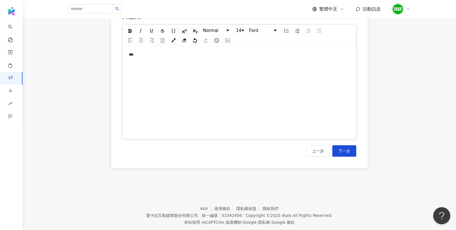
scroll to position [327, 0]
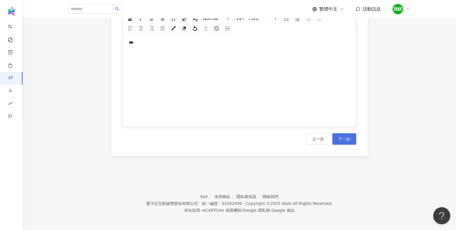
click at [343, 141] on button "下一步" at bounding box center [344, 138] width 24 height 11
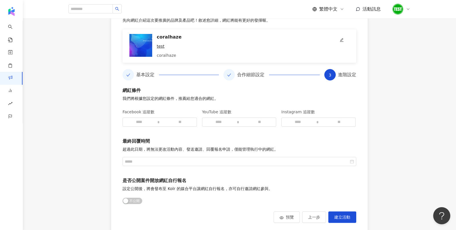
scroll to position [81, 0]
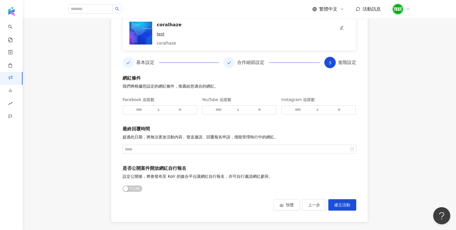
click at [301, 104] on p "Instagram 追蹤數" at bounding box center [318, 99] width 75 height 11
click at [304, 109] on input at bounding box center [298, 109] width 32 height 9
type input "****"
click at [340, 109] on input at bounding box center [339, 109] width 32 height 9
click at [352, 148] on div at bounding box center [239, 149] width 229 height 6
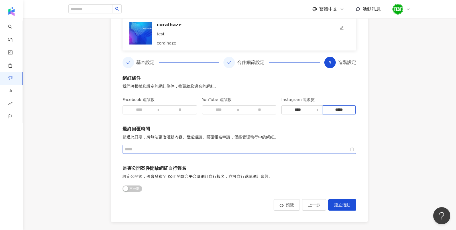
type input "*****"
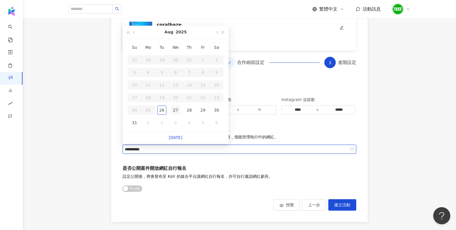
type input "**********"
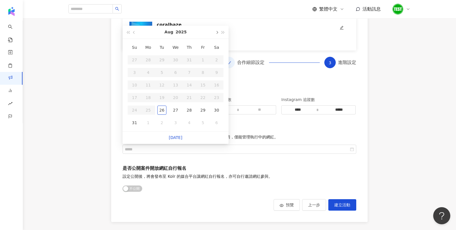
click at [217, 32] on span "button" at bounding box center [216, 32] width 3 height 3
click at [135, 33] on button "button" at bounding box center [134, 32] width 6 height 13
type input "**********"
click at [177, 97] on div "24" at bounding box center [175, 97] width 9 height 9
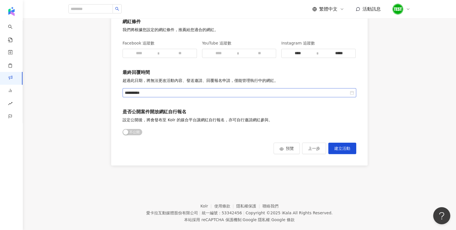
scroll to position [85, 0]
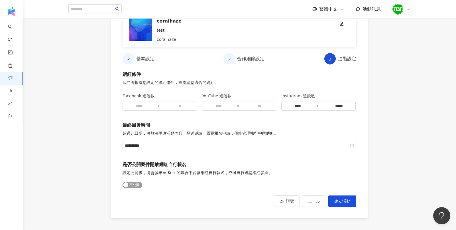
click at [132, 183] on span "公開 不公開" at bounding box center [133, 185] width 20 height 6
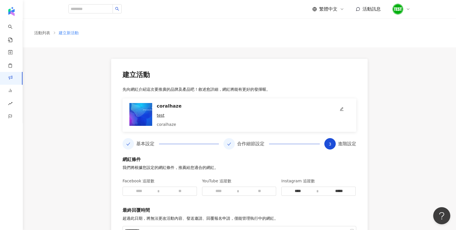
scroll to position [77, 0]
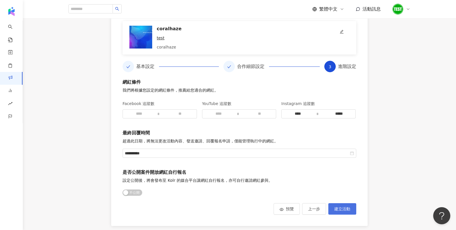
click at [336, 205] on button "建立活動" at bounding box center [342, 208] width 28 height 11
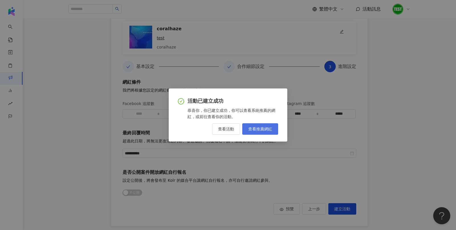
click at [264, 130] on span "查看推薦網紅" at bounding box center [260, 129] width 24 height 5
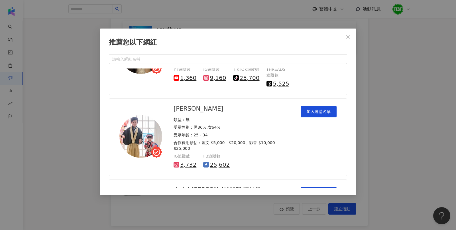
scroll to position [1165, 0]
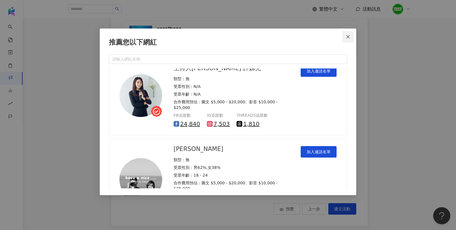
click at [347, 34] on button "Close" at bounding box center [347, 36] width 11 height 11
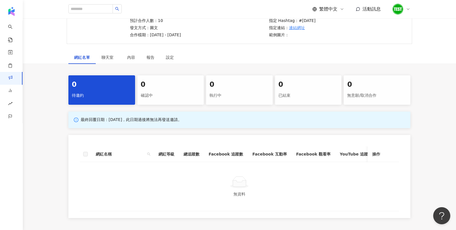
scroll to position [11, 0]
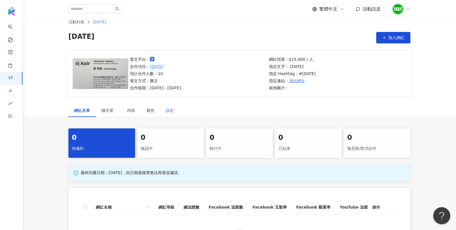
click at [170, 110] on div "設定" at bounding box center [170, 110] width 8 height 6
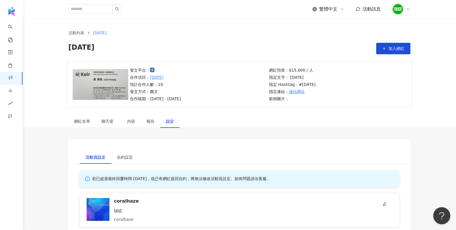
click at [86, 113] on div "發文平台： 合作項目： 中秋節 預計合作人數：10 發文方式：圖文 合作檔期：2025/9/1 - 2025/9/30 網紅預算：$15,000 / 人 指定…" at bounding box center [239, 88] width 433 height 54
click at [86, 122] on div "網紅名單" at bounding box center [82, 121] width 16 height 6
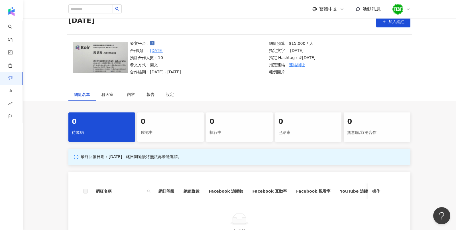
scroll to position [7, 0]
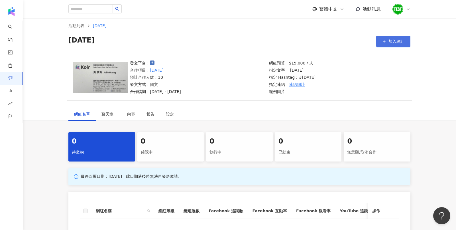
click at [397, 39] on span "加入網紅" at bounding box center [396, 41] width 16 height 5
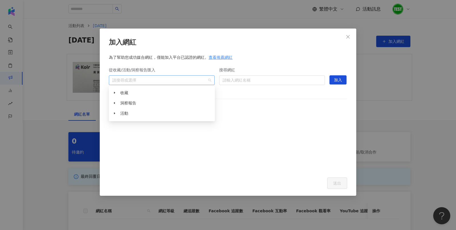
click at [209, 79] on div "請搜尋或選擇" at bounding box center [162, 80] width 106 height 10
click at [114, 92] on icon "caret-down" at bounding box center [114, 93] width 1 height 2
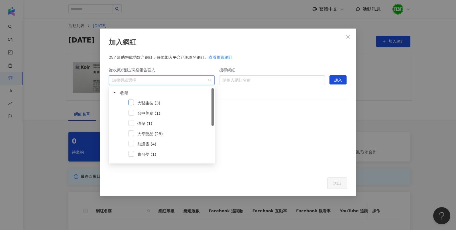
click at [129, 102] on span at bounding box center [131, 102] width 6 height 6
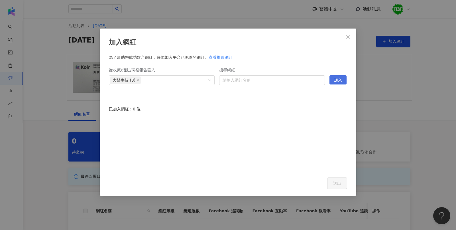
click at [342, 79] on span "加入" at bounding box center [338, 80] width 8 height 9
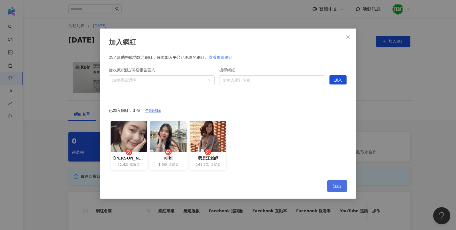
click at [335, 182] on button "送出" at bounding box center [337, 185] width 20 height 11
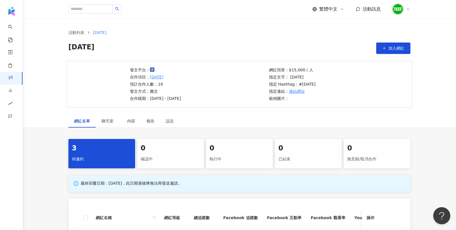
scroll to position [1, 0]
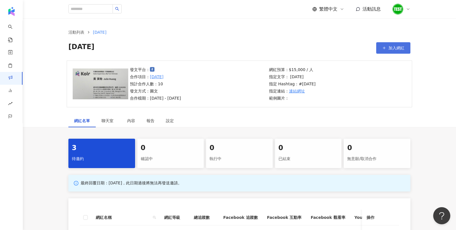
click at [391, 48] on span "加入網紅" at bounding box center [396, 48] width 16 height 5
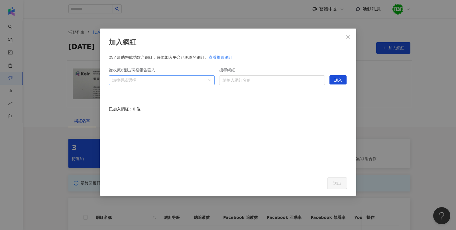
click at [210, 81] on div "請搜尋或選擇" at bounding box center [162, 80] width 106 height 10
click at [117, 91] on span at bounding box center [114, 92] width 9 height 9
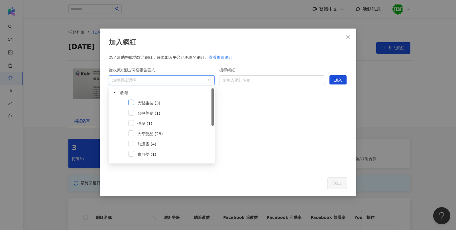
click at [131, 101] on span at bounding box center [131, 102] width 6 height 6
click at [342, 79] on span "加入" at bounding box center [338, 80] width 8 height 9
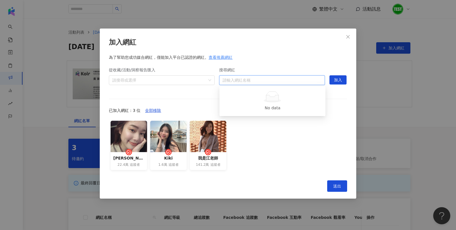
click at [264, 82] on input "搜尋網紅" at bounding box center [272, 80] width 99 height 9
type input "*"
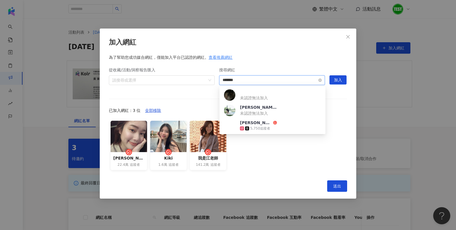
type input "********"
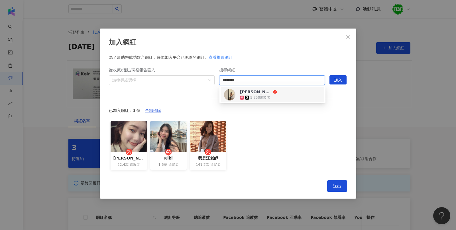
click at [263, 90] on span "[PERSON_NAME]" at bounding box center [258, 92] width 37 height 6
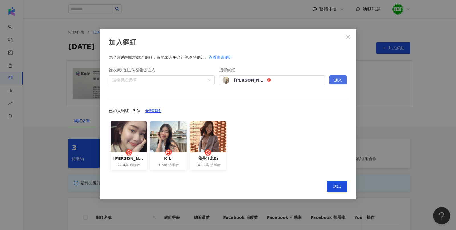
click at [339, 80] on span "加入" at bounding box center [338, 80] width 8 height 9
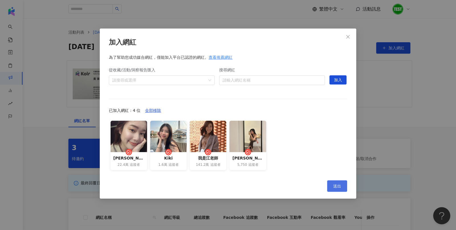
click at [339, 182] on button "送出" at bounding box center [337, 185] width 20 height 11
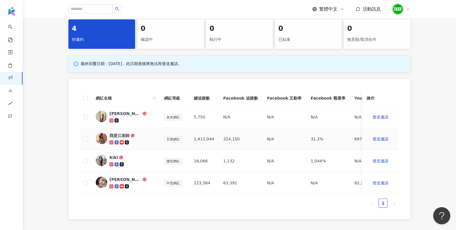
scroll to position [25, 0]
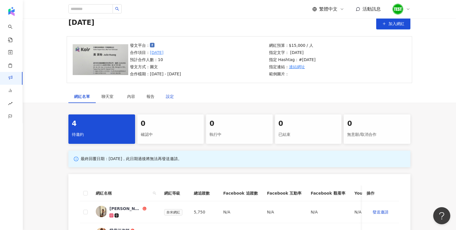
click at [173, 93] on div "設定" at bounding box center [170, 96] width 8 height 6
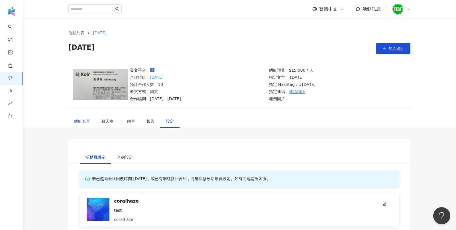
click at [82, 119] on div "網紅名單" at bounding box center [82, 121] width 16 height 6
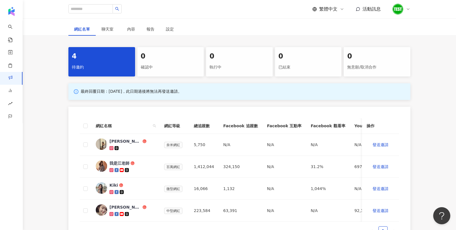
scroll to position [92, 0]
click at [384, 144] on span "發送邀請" at bounding box center [381, 144] width 16 height 5
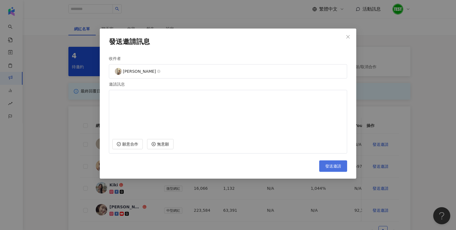
click at [328, 161] on button "發送邀請" at bounding box center [333, 165] width 28 height 11
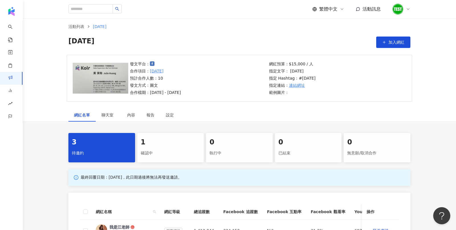
scroll to position [0, 0]
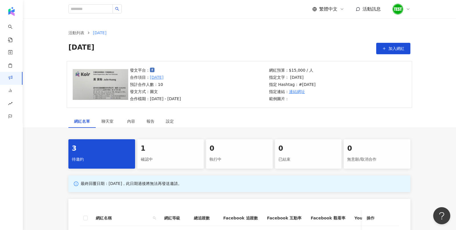
click at [181, 146] on div "1" at bounding box center [171, 149] width 60 height 10
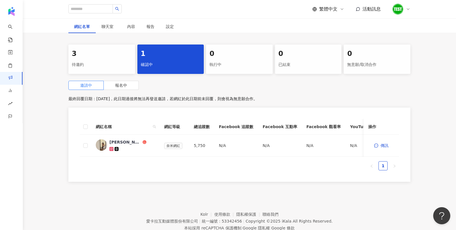
click at [253, 62] on div "執行中" at bounding box center [239, 65] width 60 height 10
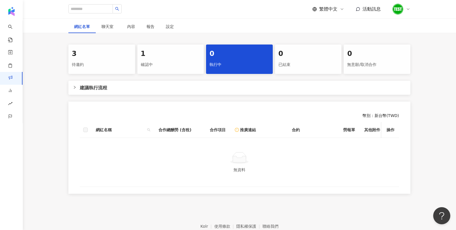
click at [77, 89] on div at bounding box center [76, 87] width 7 height 6
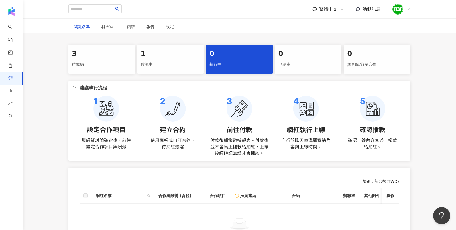
click at [165, 55] on div "1" at bounding box center [171, 54] width 60 height 10
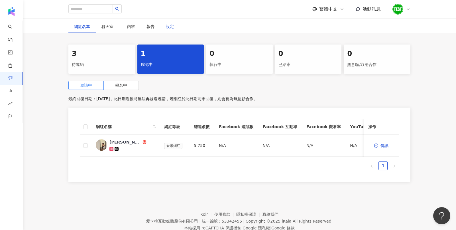
click at [170, 25] on div "設定" at bounding box center [170, 26] width 8 height 6
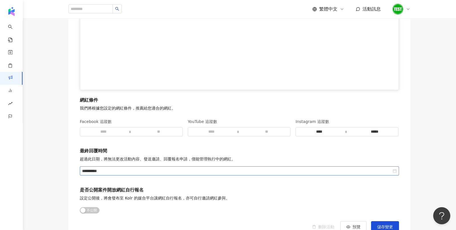
scroll to position [796, 0]
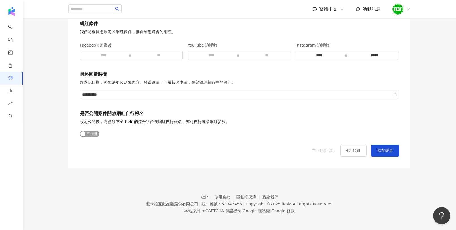
click at [95, 131] on span "公開 不公開" at bounding box center [90, 134] width 20 height 6
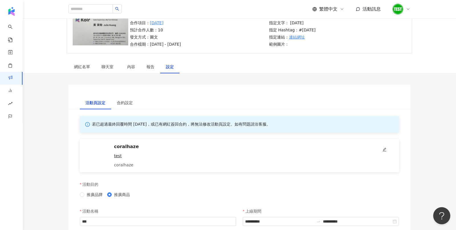
scroll to position [0, 0]
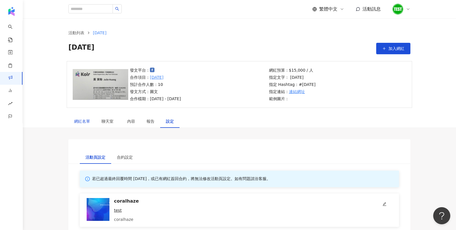
click at [87, 119] on div "網紅名單" at bounding box center [82, 121] width 16 height 6
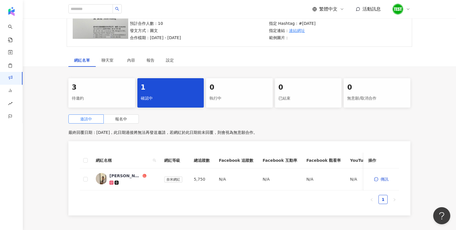
scroll to position [73, 0]
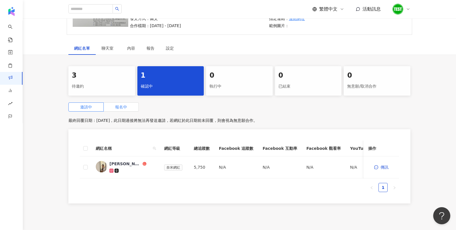
click at [127, 105] on span "報名中" at bounding box center [121, 107] width 12 height 5
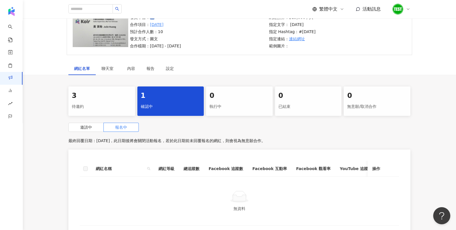
scroll to position [45, 0]
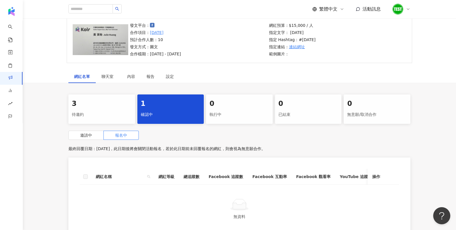
click at [238, 113] on div "執行中" at bounding box center [239, 115] width 60 height 10
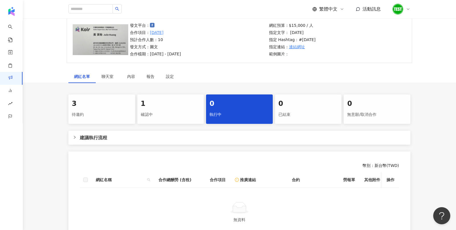
click at [276, 112] on div "0 已結束" at bounding box center [308, 108] width 67 height 29
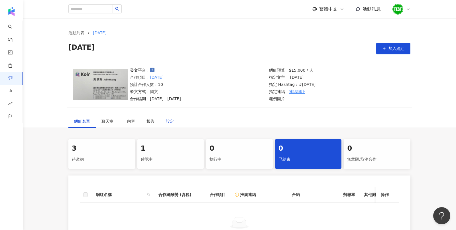
click at [172, 120] on div "設定" at bounding box center [170, 121] width 8 height 6
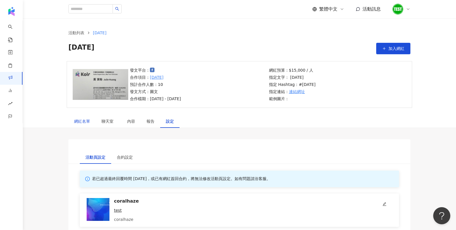
click at [78, 121] on div "網紅名單" at bounding box center [82, 121] width 16 height 6
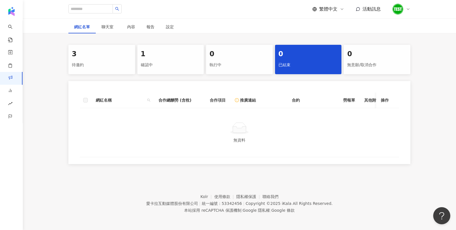
scroll to position [94, 0]
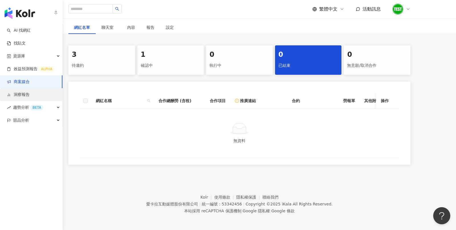
click at [30, 94] on link "洞察報告" at bounding box center [18, 95] width 23 height 6
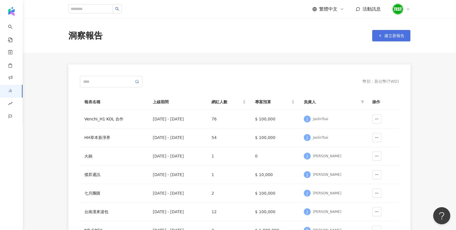
click at [402, 33] on span "建立新報告" at bounding box center [394, 35] width 20 height 5
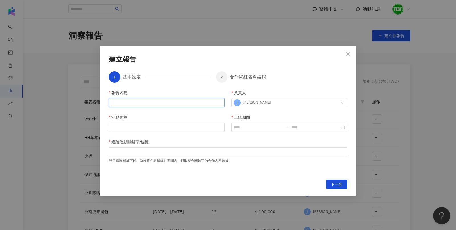
click at [196, 105] on input "報告名稱" at bounding box center [167, 102] width 116 height 9
click at [195, 105] on input "報告名稱" at bounding box center [167, 102] width 116 height 9
type input "*"
type input "****"
click at [164, 127] on input "活動預算" at bounding box center [166, 127] width 115 height 9
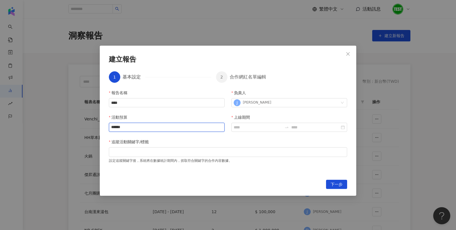
type input "******"
click at [149, 114] on div "活動預算" at bounding box center [167, 118] width 116 height 9
click at [131, 103] on input "****" at bounding box center [167, 102] width 116 height 9
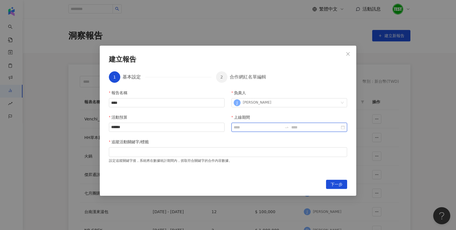
click at [239, 129] on input "上線期間" at bounding box center [258, 127] width 48 height 6
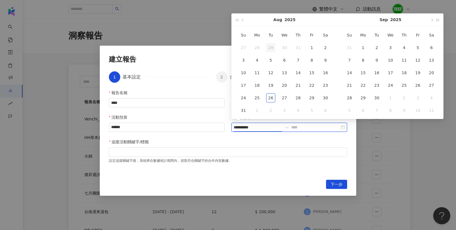
type input "**********"
click at [243, 21] on span "button" at bounding box center [243, 20] width 3 height 3
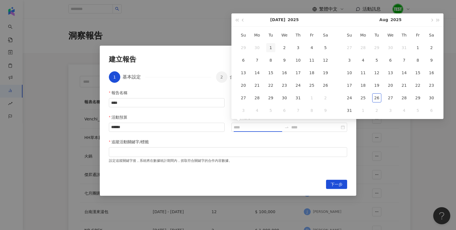
type input "**********"
click at [270, 44] on div "1" at bounding box center [270, 47] width 9 height 9
type input "**********"
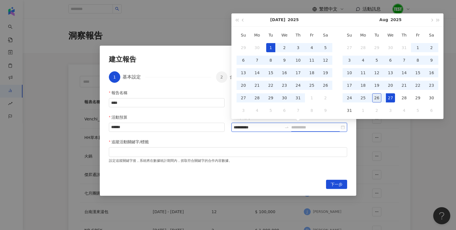
type input "**********"
click at [379, 99] on div "26" at bounding box center [376, 97] width 9 height 9
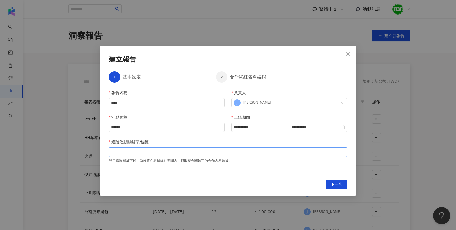
click at [118, 153] on div at bounding box center [228, 152] width 236 height 4
type input "*"
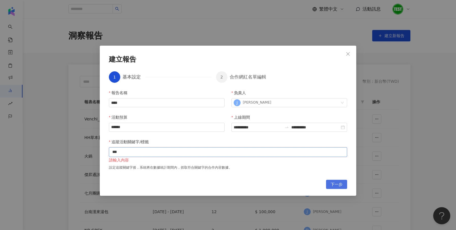
type input "***"
click at [331, 184] on span "下一步" at bounding box center [337, 184] width 12 height 9
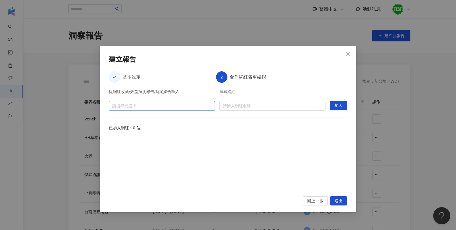
click at [211, 106] on div "請搜尋或選擇" at bounding box center [162, 106] width 106 height 10
click at [112, 117] on span at bounding box center [114, 118] width 9 height 9
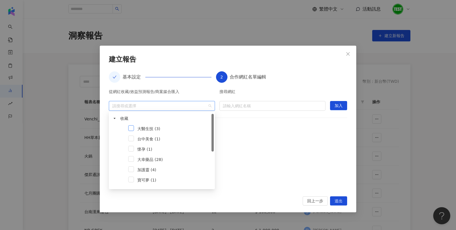
click at [129, 128] on span at bounding box center [131, 128] width 6 height 6
click at [335, 103] on span "加入" at bounding box center [339, 105] width 8 height 9
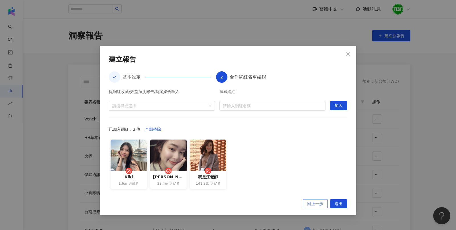
click at [319, 201] on span "回上一步" at bounding box center [315, 203] width 16 height 9
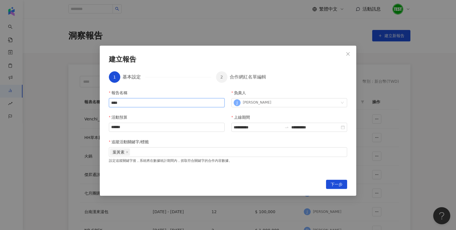
drag, startPoint x: 137, startPoint y: 101, endPoint x: 68, endPoint y: 99, distance: 69.3
click at [68, 99] on div "**********" at bounding box center [228, 115] width 456 height 230
click at [142, 149] on div "葉黃素" at bounding box center [228, 152] width 236 height 9
type input "****"
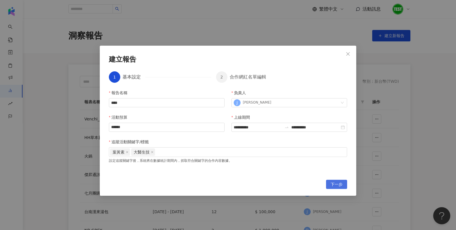
click at [335, 182] on span "下一步" at bounding box center [337, 184] width 12 height 9
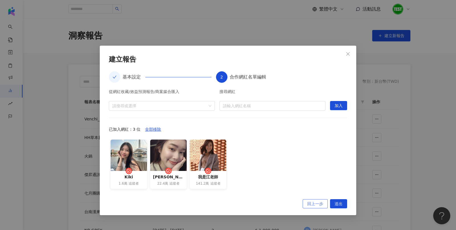
click at [324, 203] on button "回上一步" at bounding box center [315, 203] width 25 height 9
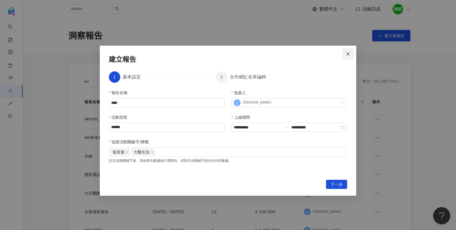
click at [352, 50] on button "Close" at bounding box center [347, 53] width 11 height 11
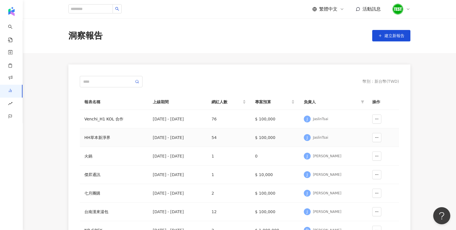
click at [103, 136] on div "HH草本新淨界" at bounding box center [113, 137] width 59 height 6
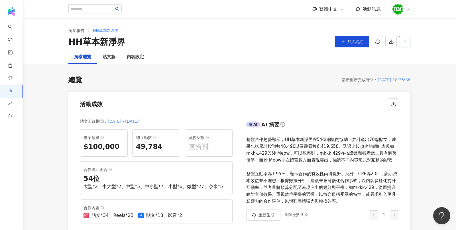
click at [408, 45] on button "button" at bounding box center [404, 41] width 11 height 11
click at [403, 42] on icon "button" at bounding box center [404, 41] width 5 height 5
click at [403, 60] on div "洞察總覽 貼文牆 內容設定" at bounding box center [239, 57] width 365 height 14
click at [408, 56] on div "洞察總覽 貼文牆 內容設定" at bounding box center [239, 57] width 365 height 14
click at [404, 48] on div "洞察報告 HH草本新淨界 HH草本新淨界 加入網紅" at bounding box center [239, 34] width 433 height 32
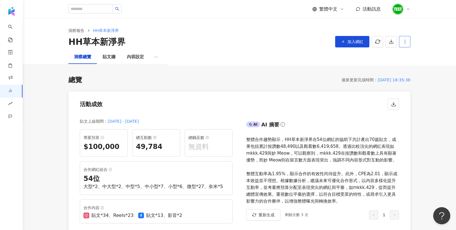
click at [403, 44] on icon "button" at bounding box center [404, 41] width 5 height 5
click at [410, 56] on div "設定報告" at bounding box center [415, 55] width 22 height 6
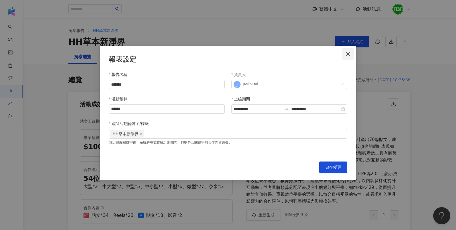
click at [351, 52] on span "Close" at bounding box center [347, 54] width 11 height 5
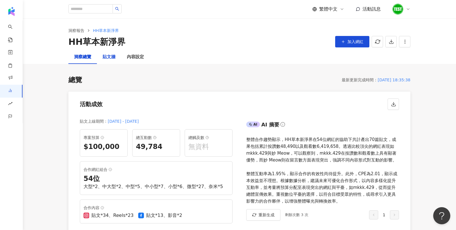
click at [109, 56] on div "貼文牆" at bounding box center [109, 57] width 13 height 7
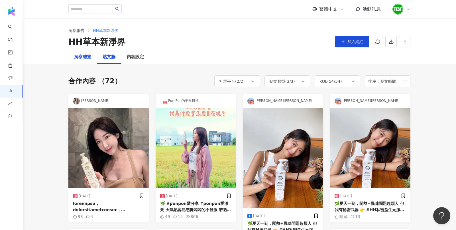
click at [87, 57] on div "洞察總覽" at bounding box center [82, 57] width 17 height 7
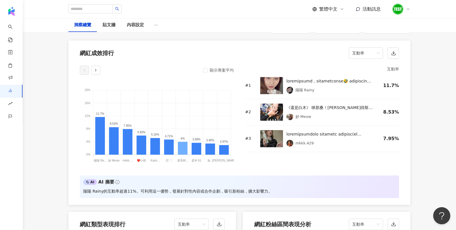
scroll to position [445, 0]
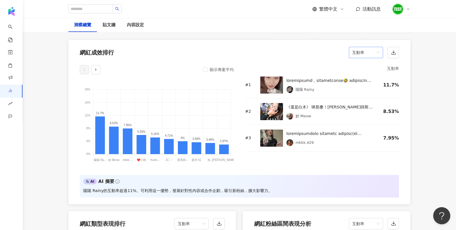
click at [359, 53] on span "互動率" at bounding box center [365, 52] width 27 height 11
click at [230, 166] on div "20% 20% 16% 16% 12% 12% 8% 8% 4% 4% 0% 0% 11.7% 8.53% 7.95% 5.93% 5.16% 4.71% 4…" at bounding box center [157, 124] width 154 height 87
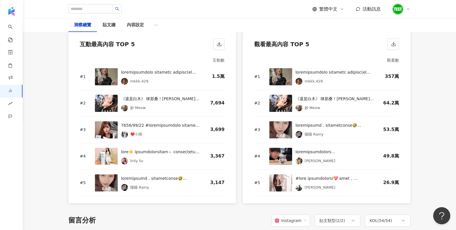
scroll to position [618, 0]
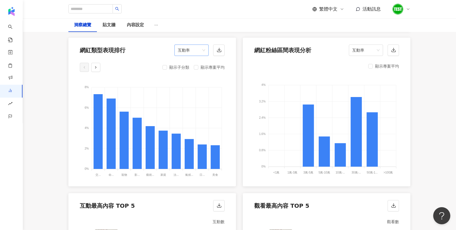
click at [188, 50] on span "互動率" at bounding box center [191, 50] width 27 height 11
click at [238, 145] on div "網紅成效排行 互動率 顯示專案平均 20% 20% 16% 16% 12% 12% 8% 8% 4% 4% 0% 0% 11.7% 8.53% 7.95% 5…" at bounding box center [239, 115] width 342 height 497
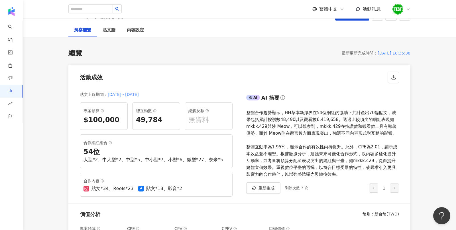
scroll to position [0, 0]
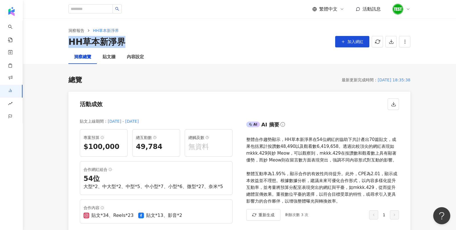
drag, startPoint x: 71, startPoint y: 44, endPoint x: 143, endPoint y: 43, distance: 71.3
click at [143, 43] on div "HH草本新淨界 加入網紅" at bounding box center [239, 42] width 342 height 12
click at [171, 80] on div "總覽 最新更新完成時間 ： 2025/07/28 18:35:38" at bounding box center [239, 80] width 342 height 10
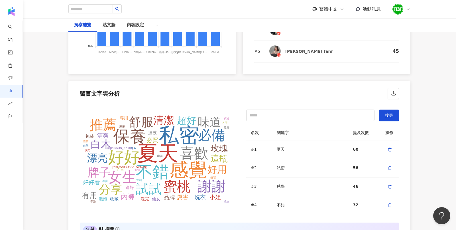
scroll to position [1234, 0]
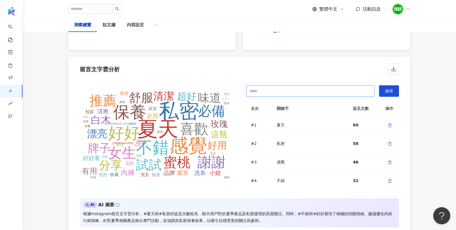
click at [277, 88] on input "text" at bounding box center [310, 90] width 128 height 11
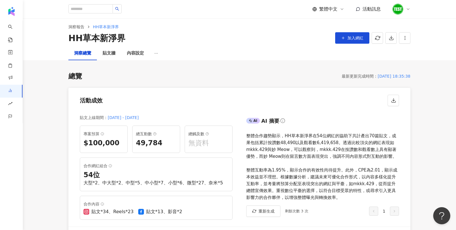
scroll to position [0, 0]
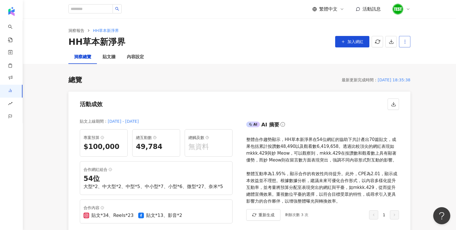
click at [406, 42] on icon "button" at bounding box center [404, 41] width 5 height 5
click at [381, 61] on div "洞察總覽 貼文牆 內容設定" at bounding box center [239, 57] width 365 height 14
click at [392, 44] on button "button" at bounding box center [390, 41] width 11 height 11
click at [394, 57] on span "匯出 PPT" at bounding box center [400, 55] width 20 height 6
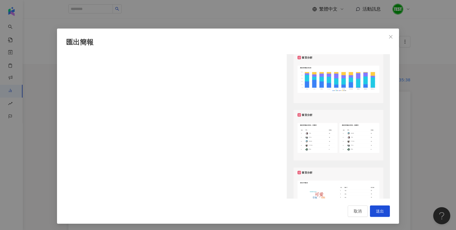
scroll to position [631, 0]
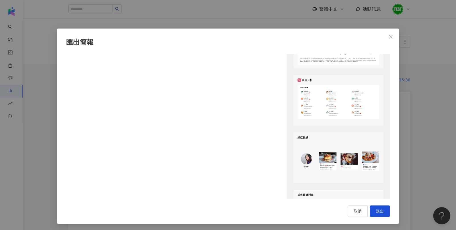
click at [412, 72] on div "匯出簡報 請選擇您欲匯出的項目 整體設定 全部 顯示平台 Instagram Facebook Youtube 自訂平台 網紅成效分析 全部 圖表選擇 網紅成…" at bounding box center [228, 115] width 456 height 230
click at [391, 37] on div "匯出簡報 請選擇您欲匯出的項目 整體設定 全部 顯示平台 Instagram Facebook Youtube 自訂平台 網紅成效分析 全部 圖表選擇 網紅成…" at bounding box center [228, 115] width 456 height 230
click at [390, 38] on div "匯出簡報 請選擇您欲匯出的項目 整體設定 全部 顯示平台 Instagram Facebook Youtube 自訂平台 網紅成效分析 全部 圖表選擇 網紅成…" at bounding box center [228, 115] width 456 height 230
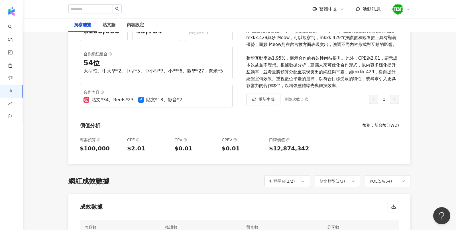
scroll to position [0, 0]
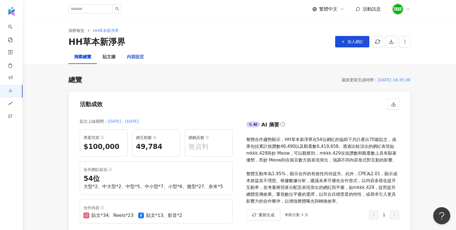
click at [137, 58] on div "內容設定" at bounding box center [135, 57] width 17 height 7
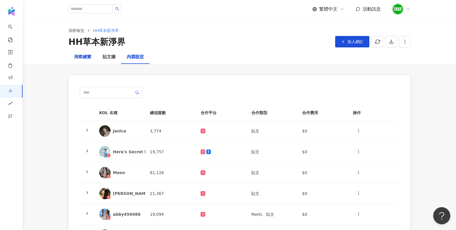
click at [80, 56] on div "洞察總覽" at bounding box center [82, 57] width 17 height 7
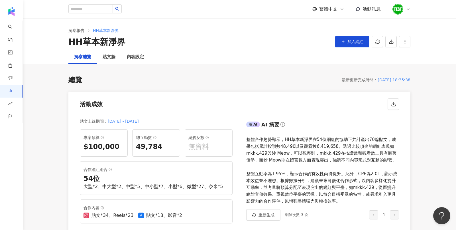
scroll to position [113, 0]
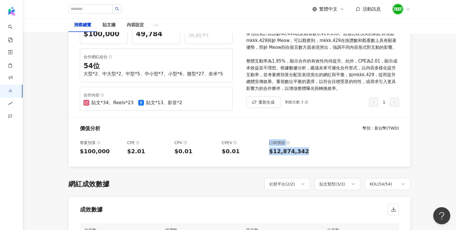
drag, startPoint x: 266, startPoint y: 150, endPoint x: 306, endPoint y: 152, distance: 39.7
click at [306, 152] on div "專案預算 $100,000 CPE $2.01 CPV $0.01 CPEV $0.01 口碑價值 $12,874,342" at bounding box center [239, 151] width 342 height 32
click at [306, 152] on div "$12,874,342" at bounding box center [290, 151] width 43 height 8
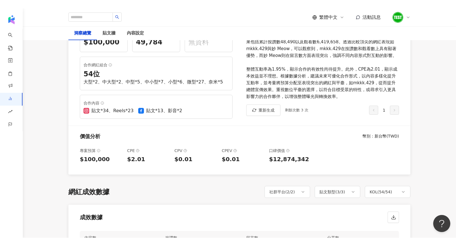
scroll to position [0, 0]
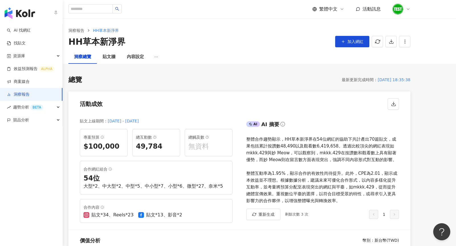
click at [15, 13] on img "button" at bounding box center [20, 12] width 30 height 11
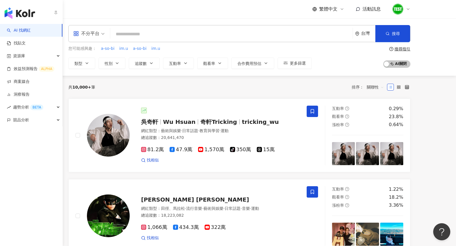
click at [14, 17] on img "button" at bounding box center [20, 12] width 30 height 11
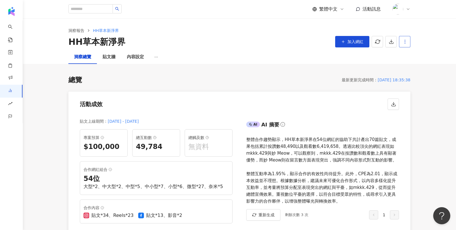
click at [406, 43] on icon "button" at bounding box center [404, 41] width 5 height 5
click at [404, 56] on icon at bounding box center [406, 55] width 4 height 4
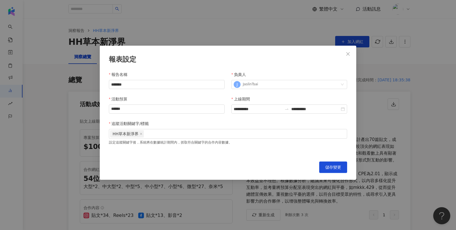
click at [418, 80] on div "**********" at bounding box center [228, 115] width 456 height 230
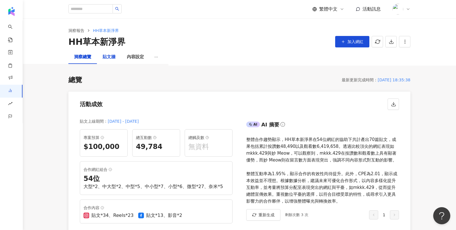
click at [110, 54] on div "貼文牆" at bounding box center [109, 57] width 13 height 7
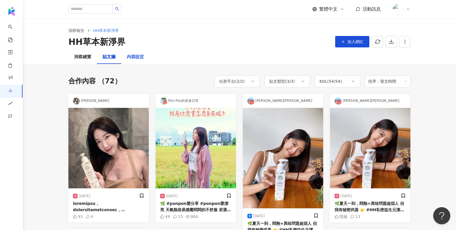
click at [141, 57] on div "內容設定" at bounding box center [135, 57] width 17 height 7
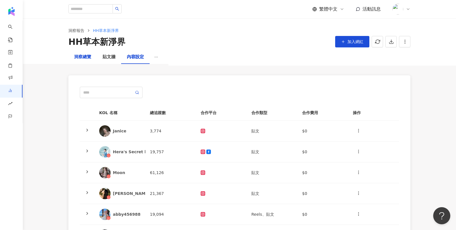
click at [81, 54] on div "洞察總覽" at bounding box center [82, 57] width 17 height 7
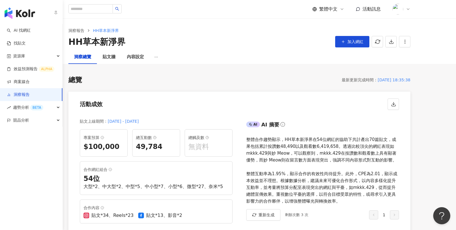
click at [22, 14] on img "button" at bounding box center [20, 12] width 30 height 11
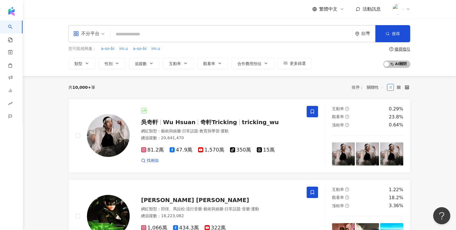
click at [150, 38] on input "search" at bounding box center [232, 34] width 238 height 11
click at [150, 63] on icon "button" at bounding box center [151, 63] width 5 height 5
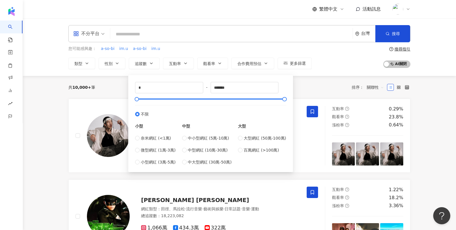
click at [368, 72] on div "不分平台 台灣 搜尋 您可能感興趣： a-so-bi im.u a-so-bi im.u 類型 性別 追蹤數 互動率 觀看率 合作費用預估 更多篩選 * - …" at bounding box center [239, 47] width 433 height 58
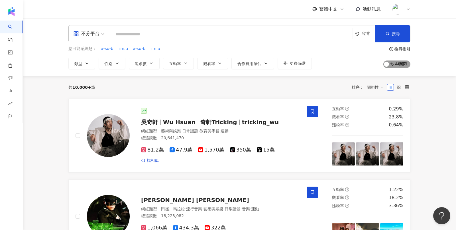
click at [398, 64] on span "AI 開啟 AI 關閉" at bounding box center [396, 63] width 27 height 7
click at [166, 31] on input "search" at bounding box center [232, 34] width 238 height 11
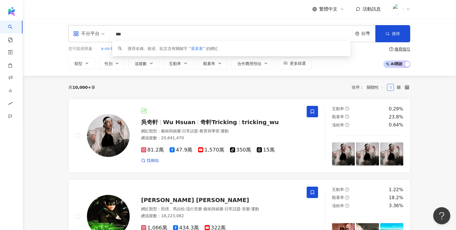
type input "***"
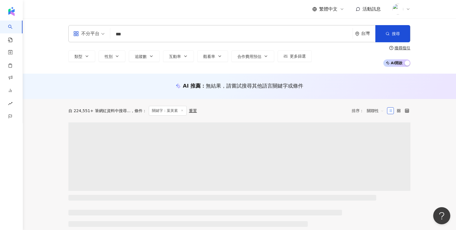
click at [62, 41] on div "不分平台 *** 台灣 搜尋 caee7b5f-8637-4c28-aa6d-d7d3d8952175 葉黃素 tiktok-icon 1,520 追蹤者 葉…" at bounding box center [239, 46] width 365 height 42
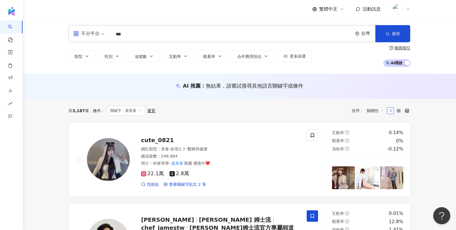
click at [390, 62] on span "AI 開啟 AI 關閉" at bounding box center [396, 62] width 27 height 7
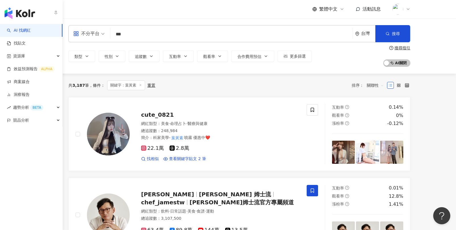
click at [13, 12] on img "button" at bounding box center [20, 12] width 30 height 11
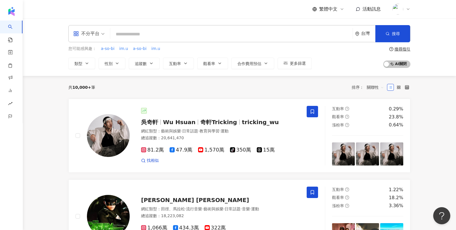
click at [51, 54] on div "不分平台 台灣 搜尋 caee7b5f-8637-4c28-aa6d-d7d3d8952175 葉黃素 tiktok-icon 1,520 追蹤者 葉黃素 t…" at bounding box center [239, 47] width 433 height 58
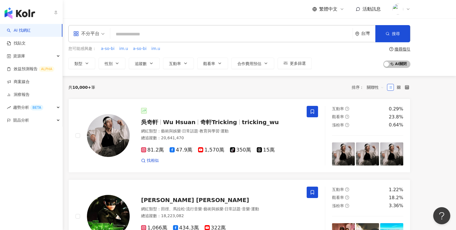
drag, startPoint x: 51, startPoint y: 54, endPoint x: 17, endPoint y: 29, distance: 42.2
click at [17, 29] on link "AI 找網紅" at bounding box center [19, 31] width 24 height 6
click at [32, 67] on link "效益預測報告 ALPHA" at bounding box center [31, 69] width 48 height 6
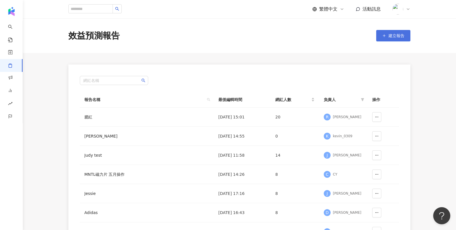
click at [390, 36] on span "建立報告" at bounding box center [396, 35] width 16 height 5
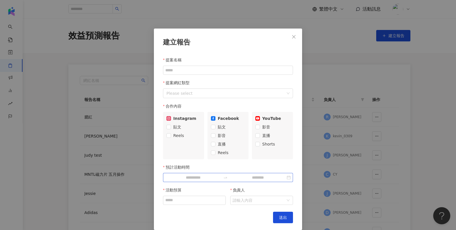
scroll to position [7, 0]
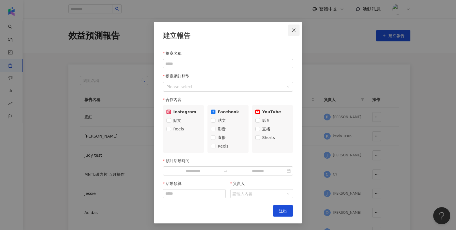
click at [293, 30] on icon "close" at bounding box center [294, 30] width 5 height 5
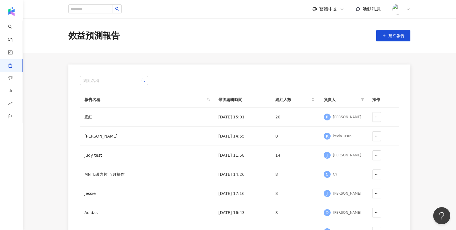
scroll to position [0, 0]
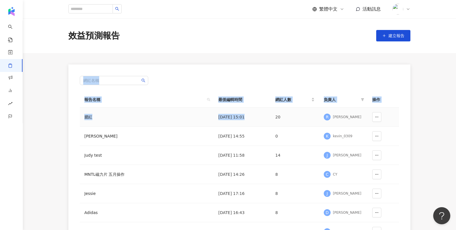
drag, startPoint x: 293, startPoint y: 30, endPoint x: 280, endPoint y: 113, distance: 83.6
click at [280, 113] on main "效益預測報告 建立報告 網紅名稱 報告名稱 最後編輯時間 網紅人數 負責人 操作 腮紅 2025/8/20 15:01 20 R Rita kevin tes…" at bounding box center [239, 173] width 433 height 310
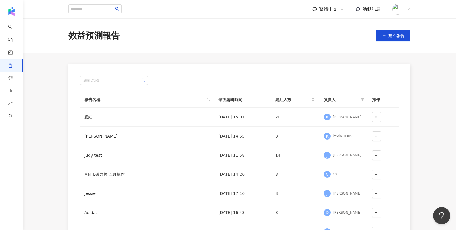
click at [234, 64] on main "效益預測報告 建立報告 網紅名稱 報告名稱 最後編輯時間 網紅人數 負責人 操作 腮紅 2025/8/20 15:01 20 R Rita kevin tes…" at bounding box center [239, 173] width 433 height 310
click at [89, 115] on div "腮紅" at bounding box center [118, 117] width 68 height 6
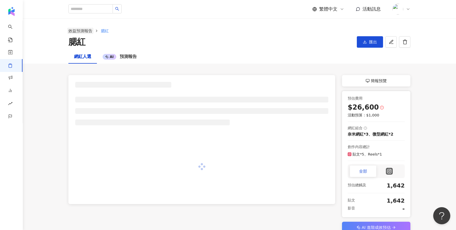
click at [88, 30] on link "效益預測報告" at bounding box center [80, 31] width 26 height 6
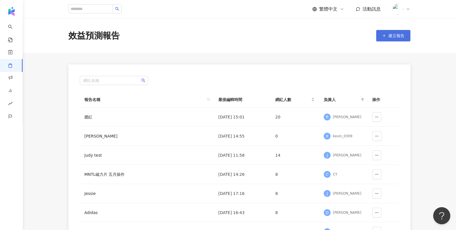
click at [382, 38] on button "建立報告" at bounding box center [393, 35] width 34 height 11
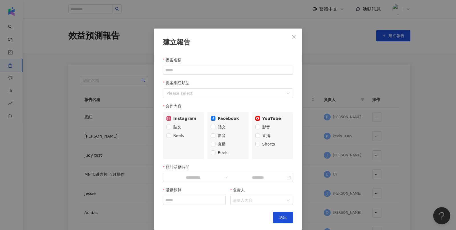
scroll to position [7, 0]
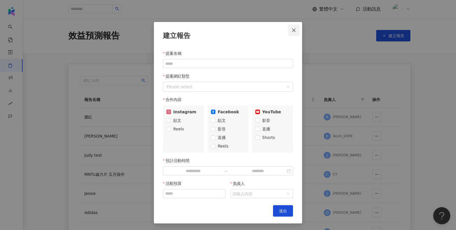
click at [293, 32] on button "Close" at bounding box center [293, 30] width 11 height 11
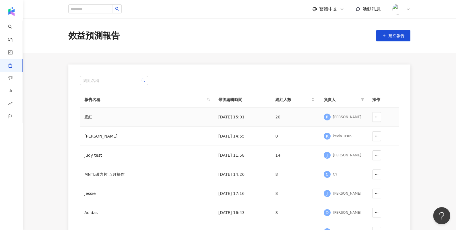
click at [92, 115] on div "腮紅" at bounding box center [118, 117] width 68 height 6
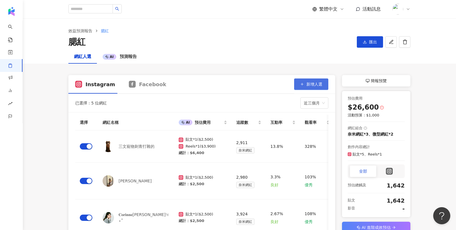
click at [321, 80] on button "新增人選" at bounding box center [311, 83] width 34 height 11
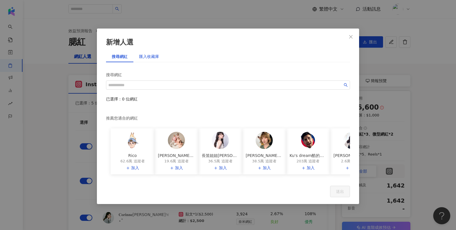
click at [148, 58] on div "匯入收藏庫" at bounding box center [149, 56] width 20 height 6
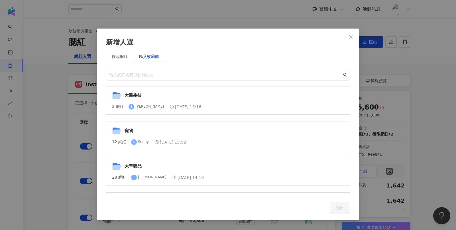
click at [139, 100] on div "大醫生技 3 網紅 J Julie 2025/8/26 15:16" at bounding box center [228, 100] width 244 height 29
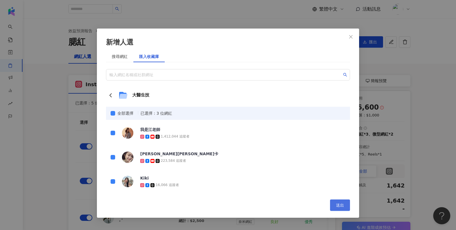
click at [345, 205] on button "送出" at bounding box center [340, 204] width 20 height 11
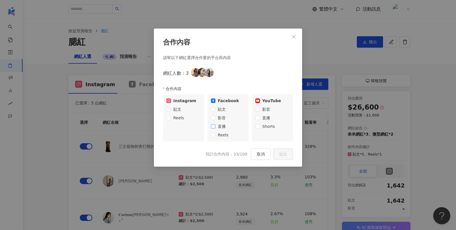
click at [220, 125] on span "直播" at bounding box center [221, 126] width 13 height 6
click at [284, 152] on span "送出" at bounding box center [283, 154] width 8 height 5
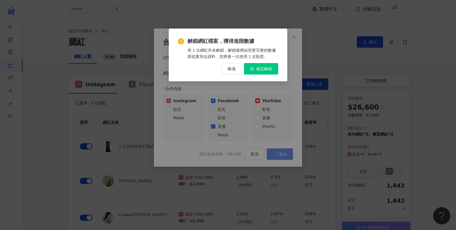
click at [262, 70] on span "確定解鎖" at bounding box center [264, 68] width 16 height 5
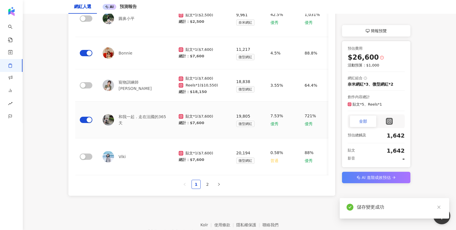
scroll to position [331, 0]
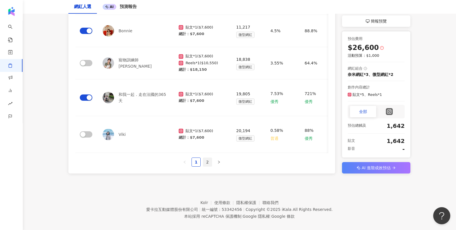
click at [209, 158] on link "2" at bounding box center [207, 162] width 9 height 9
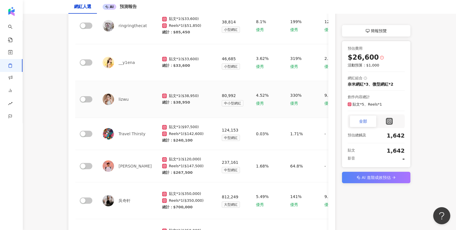
scroll to position [190, 0]
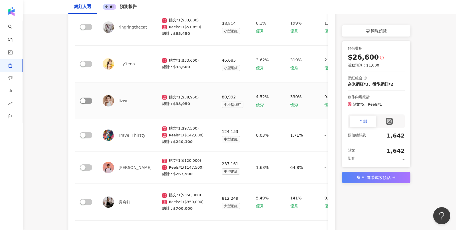
click at [82, 99] on div "button" at bounding box center [82, 100] width 5 height 5
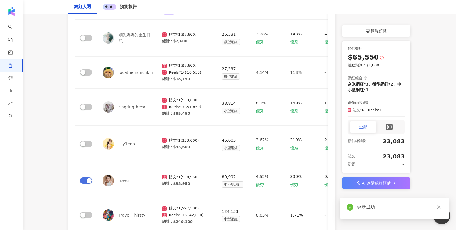
scroll to position [15, 0]
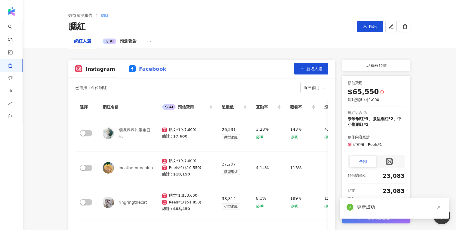
click at [151, 73] on div "Facebook" at bounding box center [147, 69] width 51 height 19
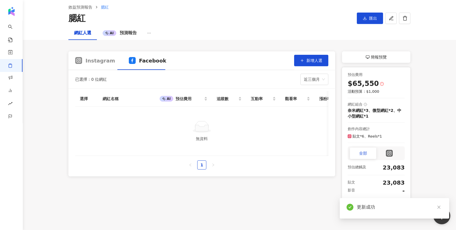
scroll to position [25, 0]
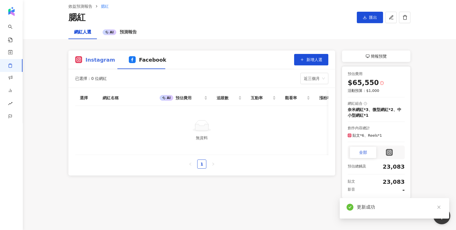
click at [89, 63] on div "Instagram" at bounding box center [95, 59] width 54 height 19
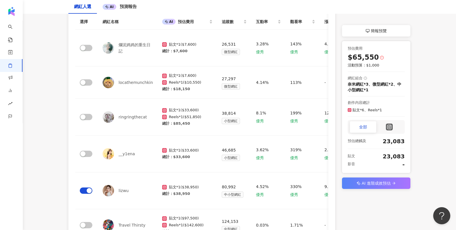
scroll to position [100, 0]
click at [377, 184] on span "AI 進階成效預估" at bounding box center [376, 183] width 29 height 7
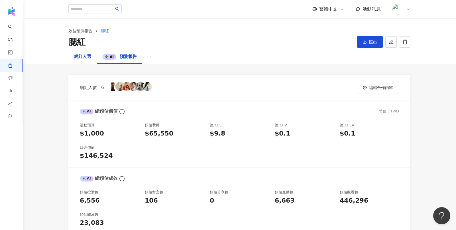
click at [82, 56] on div "網紅人選" at bounding box center [82, 56] width 17 height 7
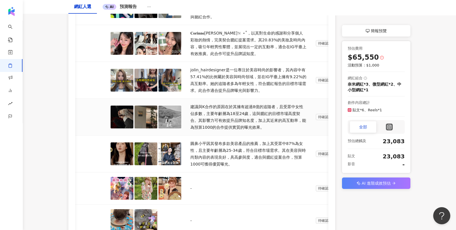
scroll to position [0, 448]
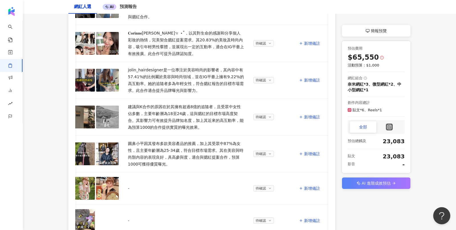
click at [358, 183] on icon at bounding box center [359, 183] width 4 height 4
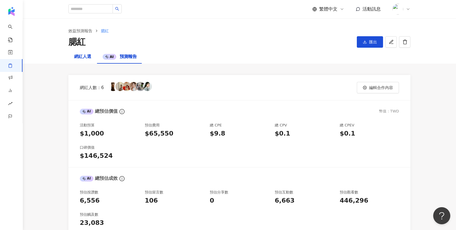
click at [85, 55] on div "網紅人選" at bounding box center [82, 56] width 17 height 7
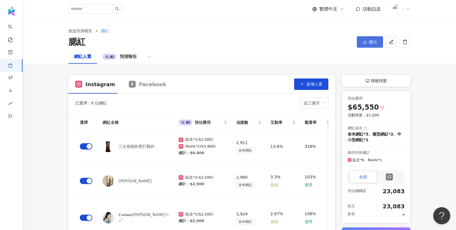
click at [379, 45] on button "匯出" at bounding box center [370, 41] width 26 height 11
click at [374, 60] on li "匯出 PPT" at bounding box center [371, 55] width 27 height 11
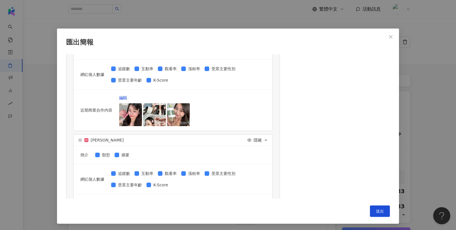
scroll to position [815, 0]
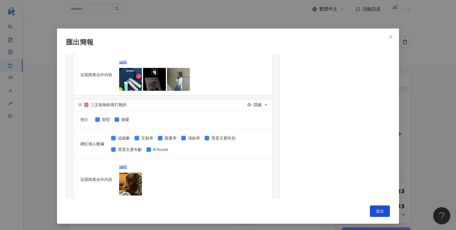
click at [442, 103] on div "匯出簡報 請選擇您欲匯出的項目 合作內容設定 合作內容 綜合分析 全部 總預估價值 活動預算 預估費用 總 CPE 總 CPV 總 CPEV 口碑價值 總預估…" at bounding box center [228, 115] width 456 height 230
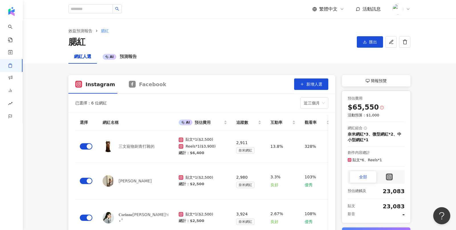
click at [362, 81] on div "簡報預覽" at bounding box center [376, 80] width 68 height 11
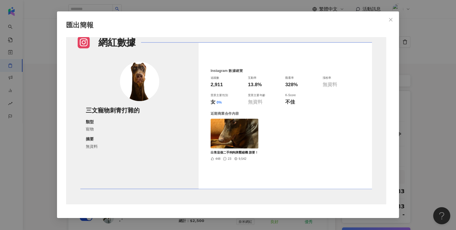
scroll to position [0, 0]
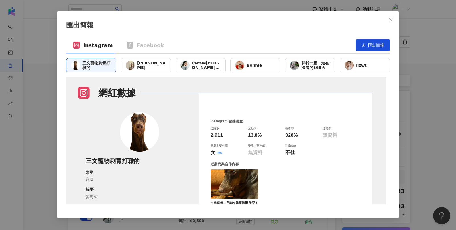
click at [137, 62] on div "[PERSON_NAME]" at bounding box center [146, 65] width 50 height 14
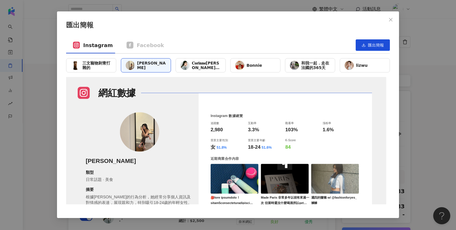
click at [211, 64] on span "𝐂𝐨𝐫𝐢𝐧𝐧𝐞詠婕𐙚 ⋆˚" at bounding box center [206, 65] width 29 height 9
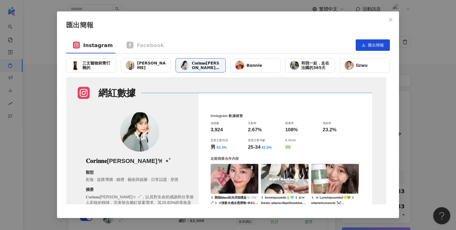
click at [271, 67] on div "Bonnie" at bounding box center [255, 65] width 50 height 14
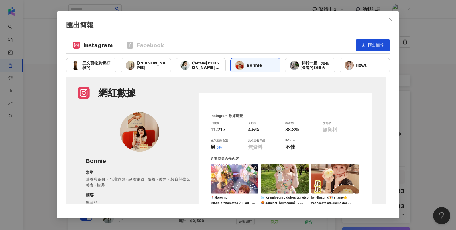
click at [428, 76] on div "匯出簡報 Instagram Facebook 匯出簡報 三文寵物刺青打雜的 Julie 𝐂𝐨𝐫𝐢𝐧𝐧𝐞詠婕𐙚 ⋆˚ Bonnie 和我一起．走在法國的365…" at bounding box center [228, 115] width 456 height 230
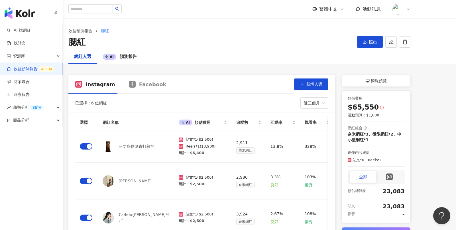
click at [42, 69] on link "效益預測報告 ALPHA" at bounding box center [31, 69] width 48 height 6
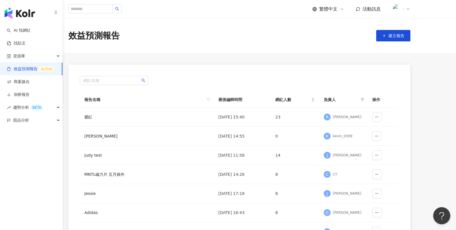
click at [21, 17] on img "button" at bounding box center [20, 12] width 30 height 11
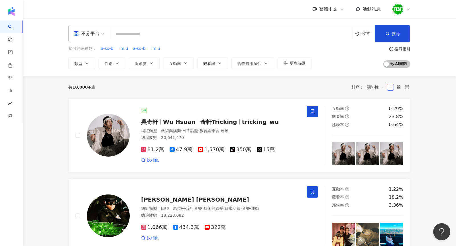
click at [197, 35] on input "search" at bounding box center [232, 34] width 238 height 11
click at [110, 82] on div "共 10,000+ 筆 排序： 關聯性" at bounding box center [239, 87] width 342 height 23
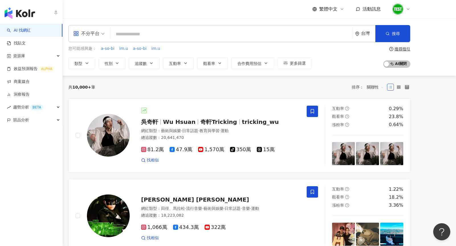
click at [23, 16] on img "button" at bounding box center [20, 12] width 30 height 11
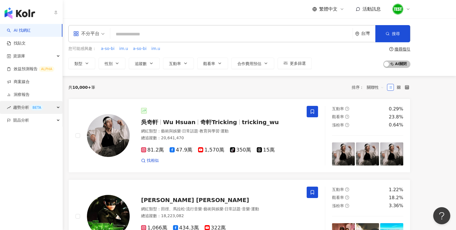
click at [25, 109] on span "趨勢分析 BETA" at bounding box center [28, 107] width 30 height 13
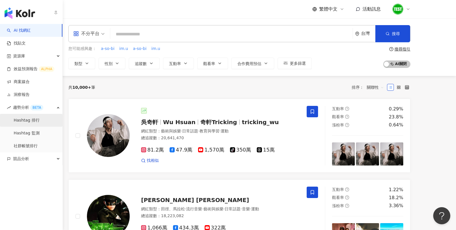
click at [26, 122] on link "Hashtag 排行" at bounding box center [27, 120] width 26 height 6
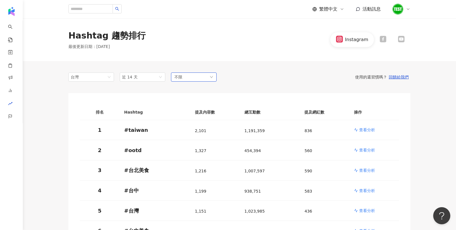
click at [193, 78] on div "不限" at bounding box center [194, 76] width 46 height 9
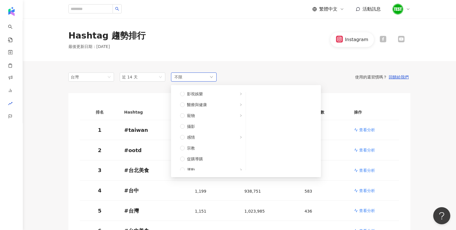
scroll to position [146, 0]
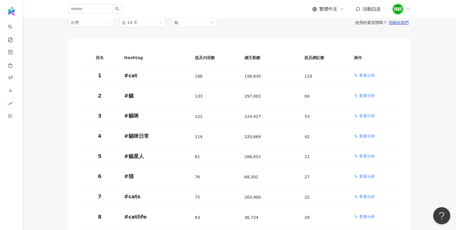
scroll to position [34, 0]
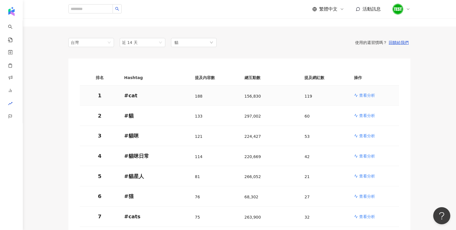
click at [364, 94] on p "查看分析" at bounding box center [367, 95] width 16 height 6
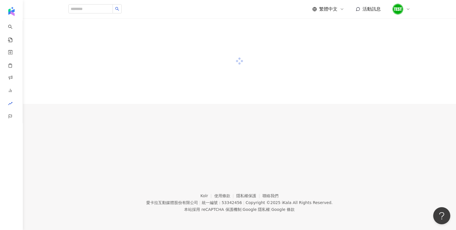
scroll to position [26, 0]
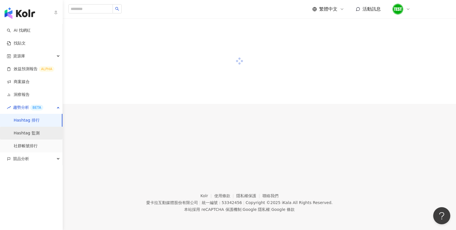
click at [40, 133] on link "Hashtag 監測" at bounding box center [27, 133] width 26 height 6
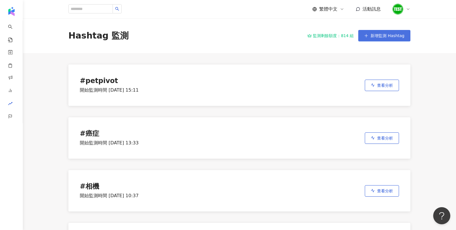
click at [396, 36] on span "新增監測 Hashtag" at bounding box center [388, 35] width 34 height 5
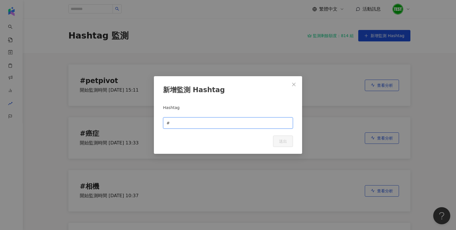
click at [190, 121] on input "text" at bounding box center [230, 123] width 119 height 6
type input "**"
click at [277, 141] on button "送出" at bounding box center [283, 140] width 20 height 11
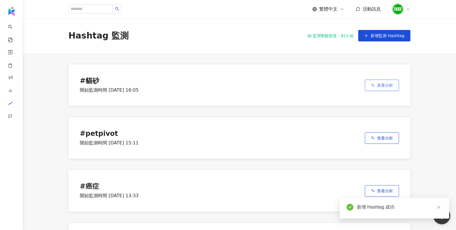
click at [383, 85] on span "查看分析" at bounding box center [385, 85] width 16 height 5
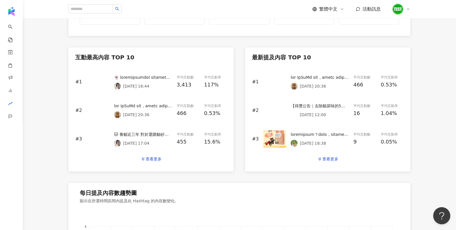
scroll to position [233, 0]
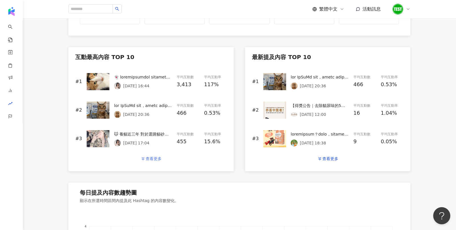
click at [157, 161] on button "查看更多" at bounding box center [151, 158] width 33 height 11
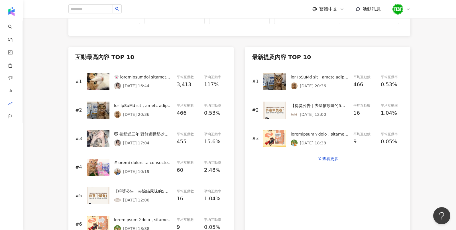
click at [98, 80] on img at bounding box center [98, 81] width 23 height 17
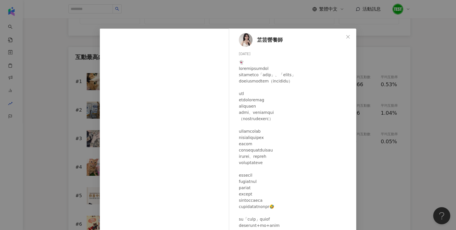
click at [382, 111] on div "芷芸營養師 [DATE] 3,406 7 8.5萬 查看原始貼文" at bounding box center [228, 115] width 456 height 230
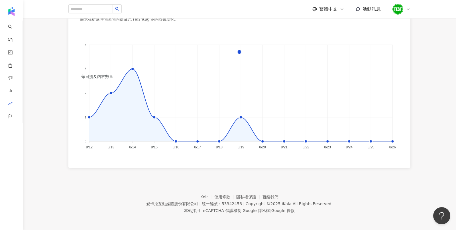
scroll to position [0, 0]
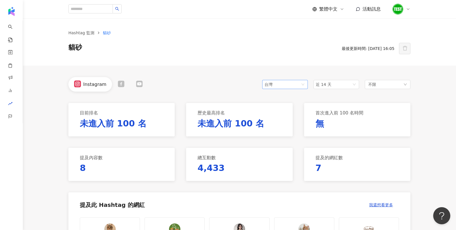
click at [289, 85] on span "台灣" at bounding box center [284, 84] width 41 height 9
click at [339, 84] on span "近 14 天" at bounding box center [336, 84] width 41 height 9
click at [340, 106] on div "近一個月" at bounding box center [336, 106] width 36 height 6
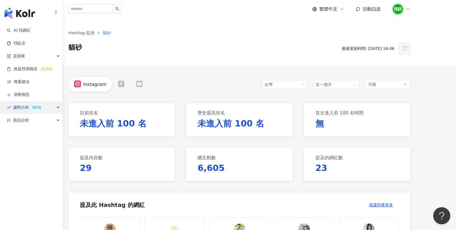
click at [16, 108] on span "趨勢分析 BETA" at bounding box center [28, 107] width 30 height 13
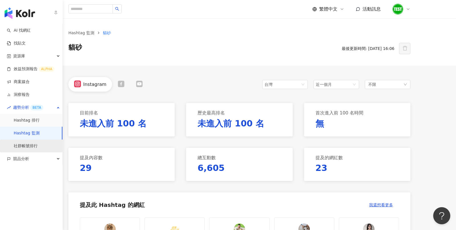
click at [38, 146] on link "社群帳號排行" at bounding box center [26, 146] width 24 height 6
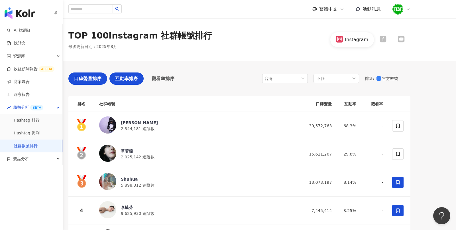
click at [134, 73] on div "互動率排序" at bounding box center [126, 78] width 34 height 12
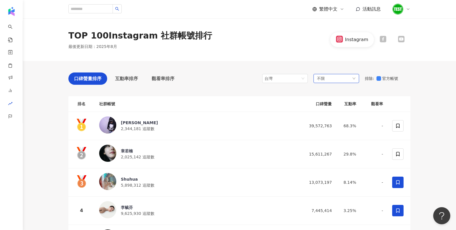
click at [336, 76] on div "不限" at bounding box center [337, 78] width 46 height 9
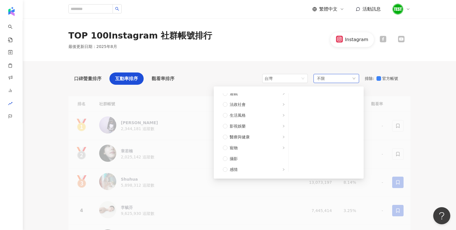
scroll to position [132, 0]
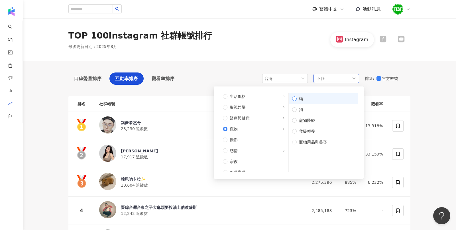
click at [302, 101] on label "貓" at bounding box center [323, 98] width 69 height 11
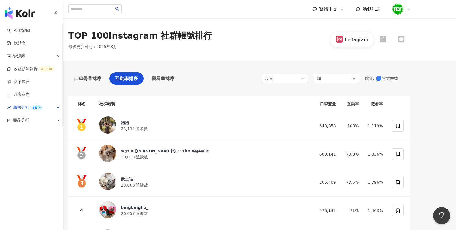
click at [22, 15] on img "button" at bounding box center [20, 12] width 30 height 11
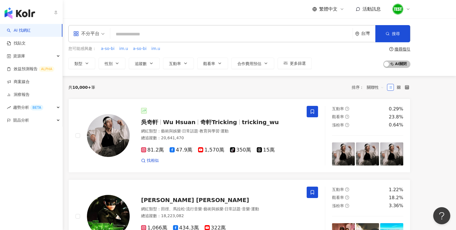
click at [15, 31] on link "AI 找網紅" at bounding box center [19, 31] width 24 height 6
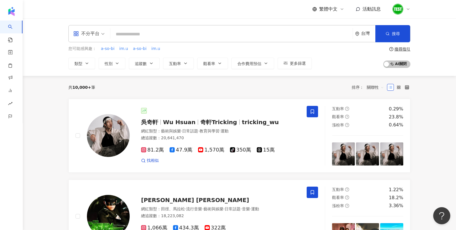
click at [104, 36] on span "不分平台" at bounding box center [88, 33] width 31 height 9
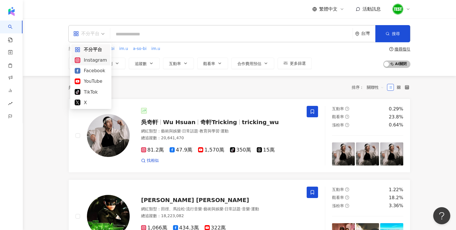
click at [105, 60] on div "Instagram" at bounding box center [90, 60] width 39 height 11
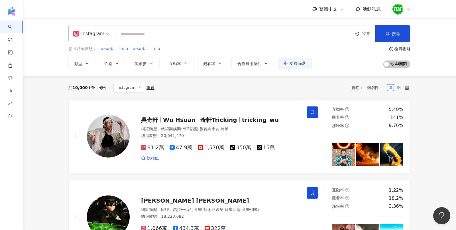
click at [404, 48] on div "搜尋指引" at bounding box center [402, 49] width 16 height 5
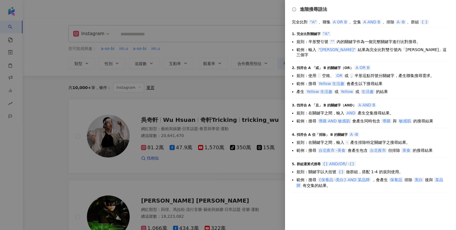
click at [215, 97] on div at bounding box center [228, 115] width 456 height 230
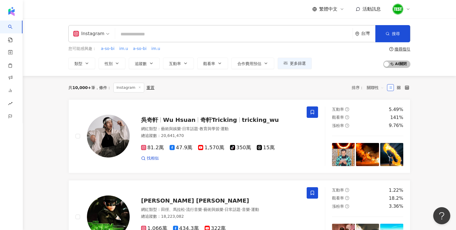
click at [158, 38] on input "search" at bounding box center [233, 34] width 233 height 11
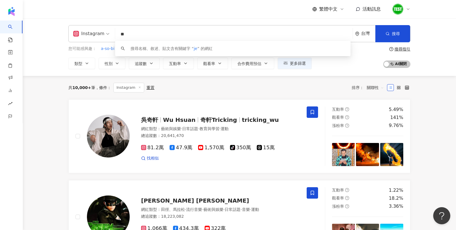
type input "*"
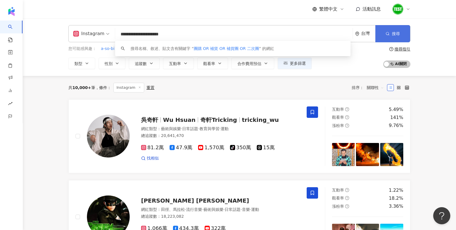
click at [389, 38] on button "搜尋" at bounding box center [392, 33] width 35 height 17
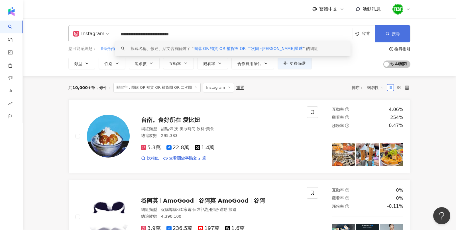
type input "**********"
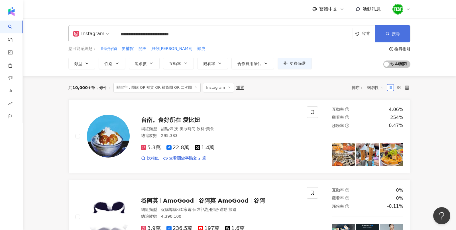
click at [396, 34] on span "搜尋" at bounding box center [396, 33] width 8 height 5
click at [373, 88] on span "關聯性" at bounding box center [375, 87] width 17 height 9
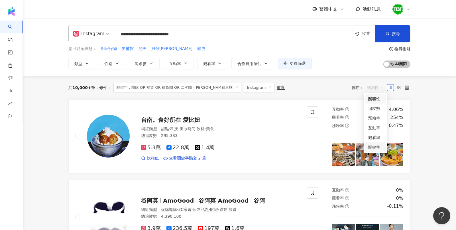
click at [375, 148] on div "關鍵字" at bounding box center [375, 147] width 14 height 6
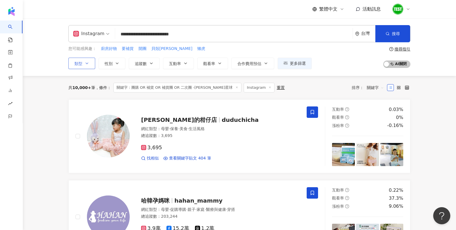
click at [83, 65] on button "類型" at bounding box center [81, 63] width 27 height 11
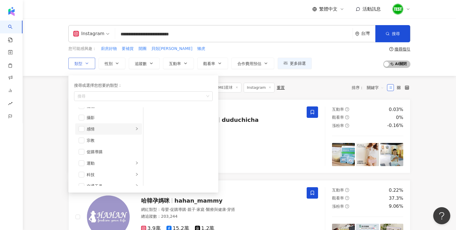
scroll to position [152, 0]
click at [81, 121] on span "button" at bounding box center [82, 122] width 6 height 6
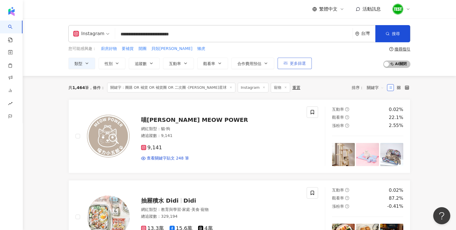
click at [293, 63] on span "更多篩選" at bounding box center [298, 63] width 16 height 5
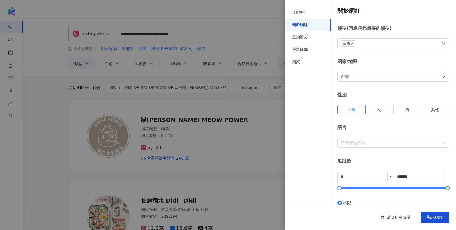
click at [261, 106] on div at bounding box center [228, 115] width 456 height 230
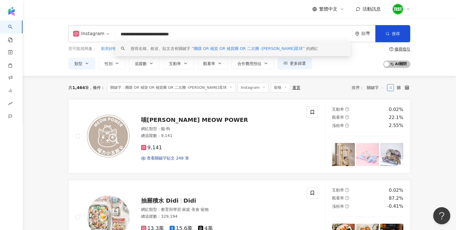
click at [144, 35] on input "**********" at bounding box center [233, 34] width 233 height 11
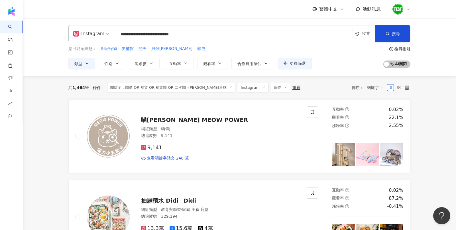
click at [202, 21] on div "**********" at bounding box center [239, 47] width 433 height 58
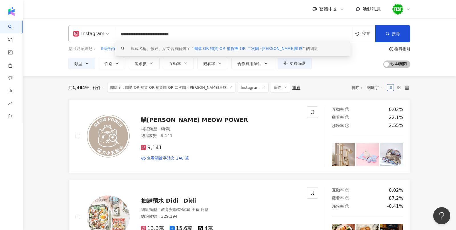
drag, startPoint x: 233, startPoint y: 36, endPoint x: 92, endPoint y: 39, distance: 140.6
click at [92, 39] on div "**********" at bounding box center [239, 33] width 342 height 17
click at [217, 32] on input "**********" at bounding box center [233, 34] width 233 height 11
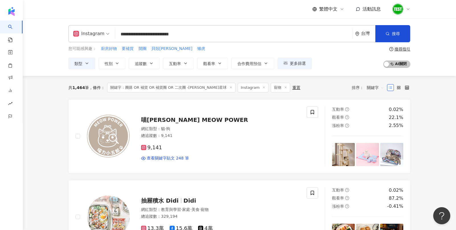
click at [292, 87] on div "重置" at bounding box center [296, 87] width 8 height 5
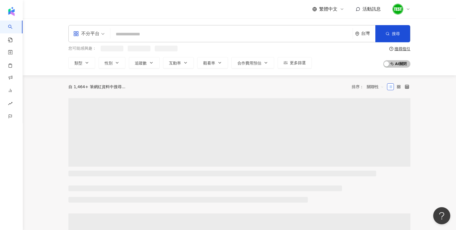
click at [136, 33] on input "search" at bounding box center [232, 34] width 238 height 11
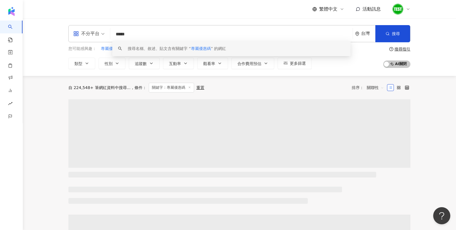
type input "*****"
click at [95, 32] on div "不分平台" at bounding box center [86, 33] width 26 height 9
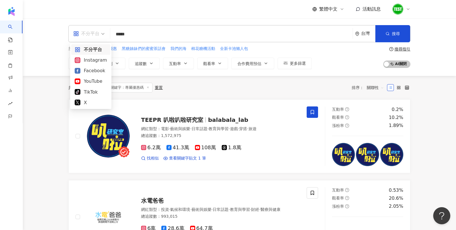
click at [270, 87] on div "共 2,575 筆 條件 ： 關鍵字：專屬優惠碼 重置 排序： 關聯性" at bounding box center [239, 88] width 342 height 10
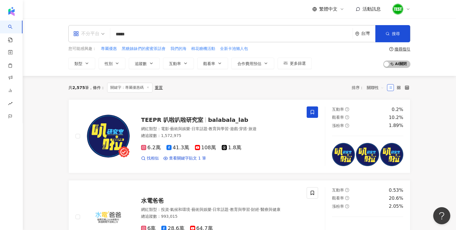
click at [86, 35] on div "不分平台" at bounding box center [86, 33] width 26 height 9
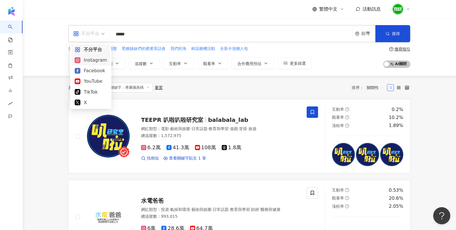
click at [91, 59] on div "Instagram" at bounding box center [91, 59] width 32 height 7
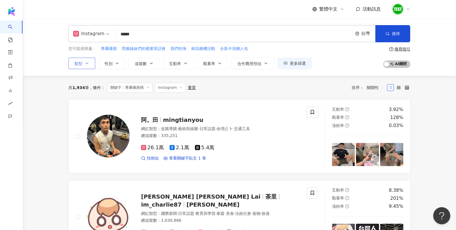
click at [82, 64] on span "類型" at bounding box center [78, 63] width 8 height 5
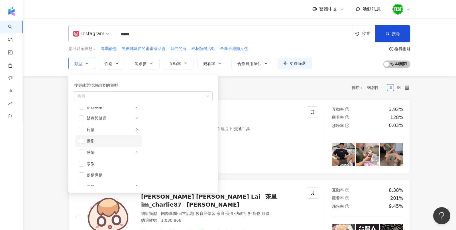
scroll to position [140, 0]
click at [81, 133] on span "button" at bounding box center [82, 134] width 6 height 6
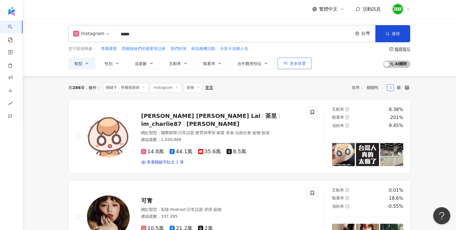
click at [296, 63] on span "更多篩選" at bounding box center [298, 63] width 16 height 5
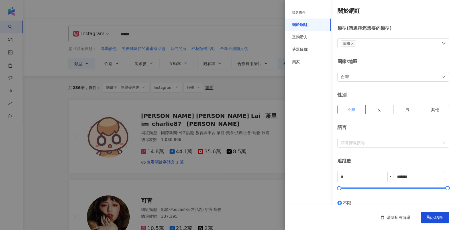
click at [234, 86] on div at bounding box center [228, 115] width 456 height 230
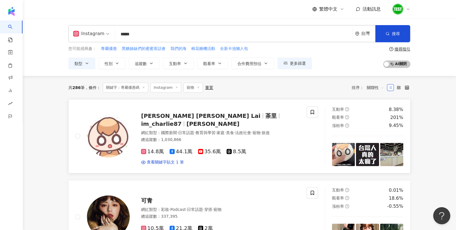
scroll to position [40, 0]
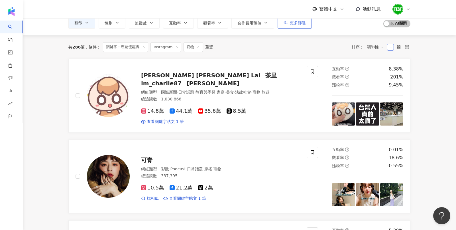
click at [293, 21] on span "更多篩選" at bounding box center [298, 23] width 16 height 5
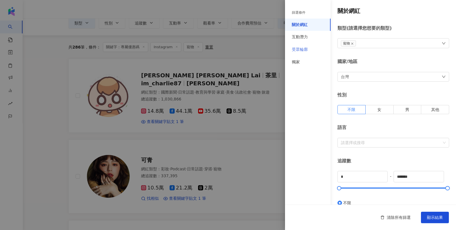
click at [309, 52] on div "受眾輪廓" at bounding box center [308, 49] width 46 height 13
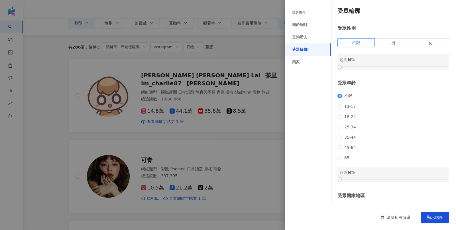
click at [434, 48] on div "受眾性別 不限 男 女 超過 N %" at bounding box center [393, 47] width 112 height 44
click at [430, 43] on span "女" at bounding box center [430, 42] width 4 height 5
drag, startPoint x: 342, startPoint y: 65, endPoint x: 371, endPoint y: 62, distance: 29.2
click at [371, 62] on div "女 超過 0 %" at bounding box center [393, 61] width 112 height 15
drag, startPoint x: 339, startPoint y: 68, endPoint x: 380, endPoint y: 69, distance: 41.6
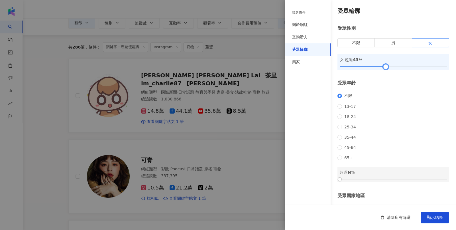
click at [384, 68] on div at bounding box center [385, 66] width 3 height 3
click at [346, 129] on span "25-34" at bounding box center [350, 127] width 16 height 5
drag, startPoint x: 341, startPoint y: 188, endPoint x: 367, endPoint y: 188, distance: 25.7
click at [367, 181] on div at bounding box center [365, 179] width 3 height 3
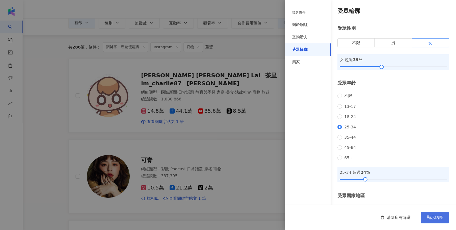
click at [424, 215] on button "顯示結果" at bounding box center [435, 216] width 28 height 11
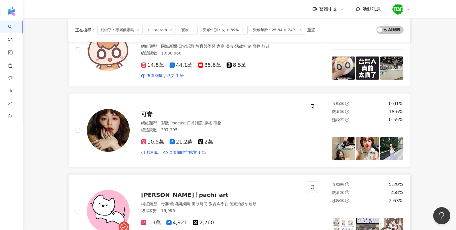
scroll to position [78, 0]
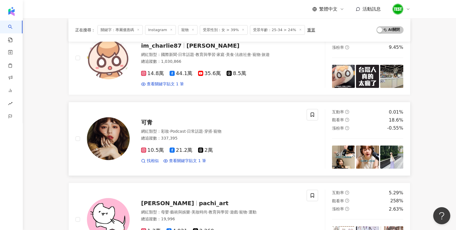
click at [113, 135] on img at bounding box center [108, 138] width 43 height 43
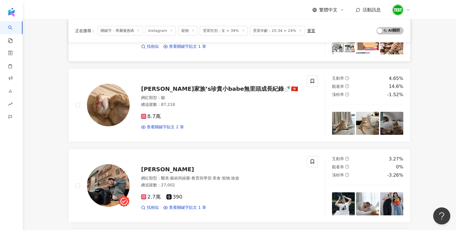
scroll to position [355, 0]
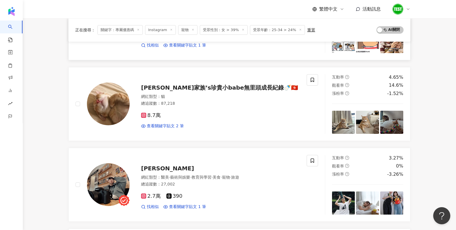
click at [113, 104] on img at bounding box center [108, 103] width 43 height 43
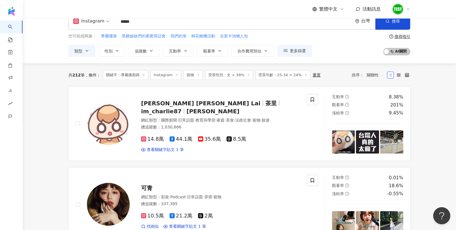
scroll to position [0, 0]
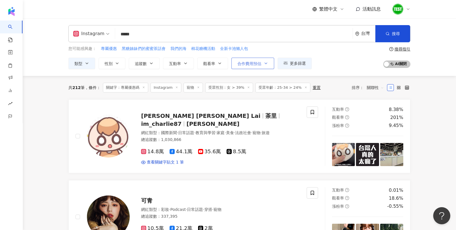
click at [237, 64] on span "合作費用預估" at bounding box center [249, 63] width 24 height 5
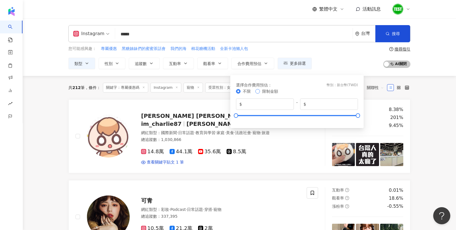
click at [269, 88] on span "限制金額" at bounding box center [270, 91] width 21 height 6
drag, startPoint x: 325, startPoint y: 102, endPoint x: 302, endPoint y: 103, distance: 23.9
click at [302, 103] on span "$ *******" at bounding box center [329, 103] width 58 height 11
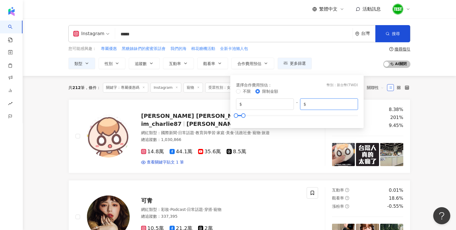
type input "*****"
click at [351, 54] on div "您可能感興趣： 專屬優惠 黑糖姊妹們的蜜蜜茶話會 我們的海 棉花糖機活動 全新卡池懶人包 類型 性別 追蹤數 互動率 觀看率 合作費用預估 更多篩選 篩選條件…" at bounding box center [239, 57] width 342 height 23
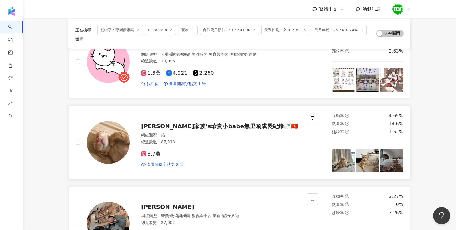
scroll to position [102, 0]
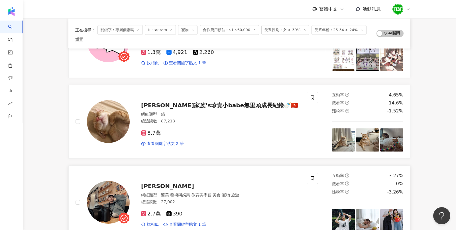
click at [108, 182] on img at bounding box center [108, 202] width 43 height 43
click at [410, 9] on icon at bounding box center [408, 9] width 5 height 5
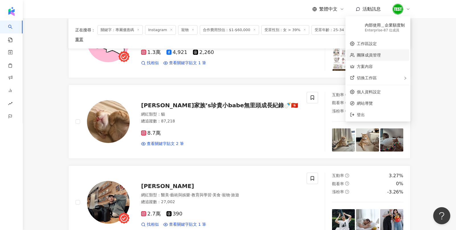
click at [374, 56] on link "團隊成員管理" at bounding box center [369, 55] width 24 height 5
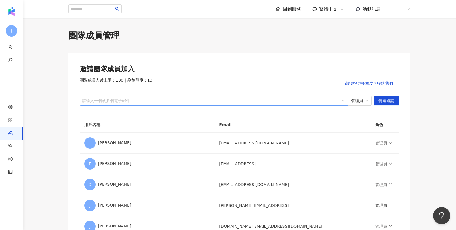
click at [129, 104] on div "請輸入一個或多個電子郵件" at bounding box center [214, 101] width 268 height 10
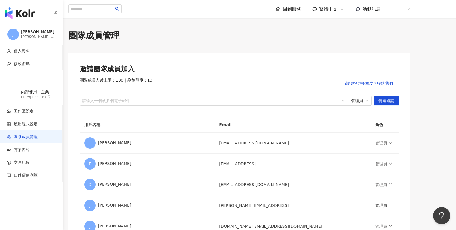
click at [21, 12] on img "button" at bounding box center [20, 12] width 30 height 11
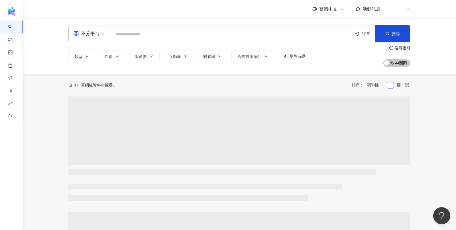
click at [406, 10] on icon at bounding box center [408, 9] width 5 height 5
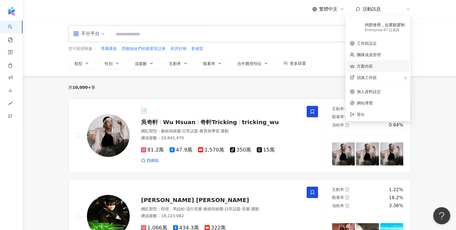
click at [371, 66] on link "方案內容" at bounding box center [365, 66] width 16 height 5
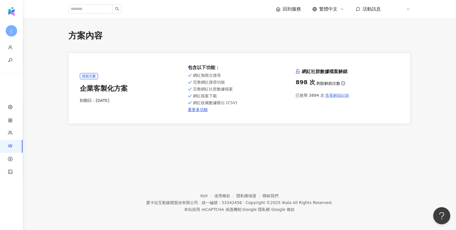
click at [336, 94] on span "查看解鎖紀錄" at bounding box center [337, 95] width 24 height 5
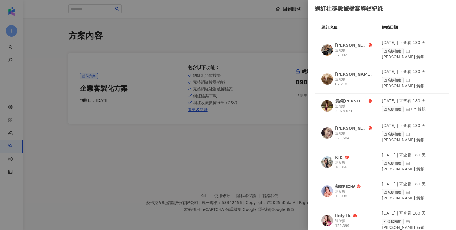
click at [46, 36] on div at bounding box center [228, 115] width 456 height 230
click at [21, 10] on div at bounding box center [228, 115] width 456 height 230
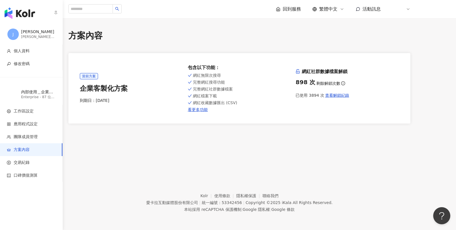
click at [12, 11] on img "button" at bounding box center [20, 12] width 30 height 11
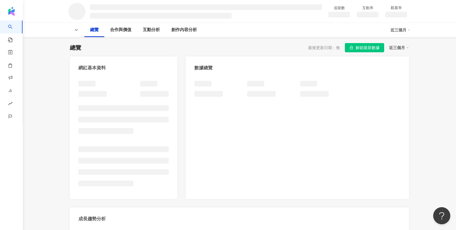
scroll to position [32, 0]
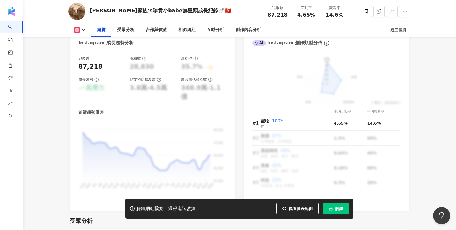
scroll to position [321, 0]
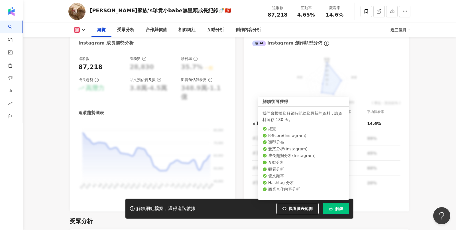
click at [348, 209] on button "解鎖" at bounding box center [336, 208] width 26 height 11
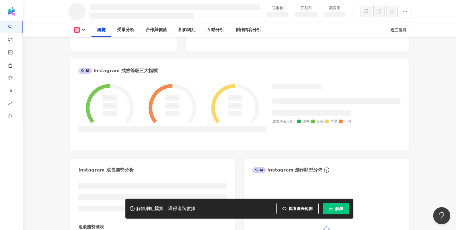
scroll to position [118, 0]
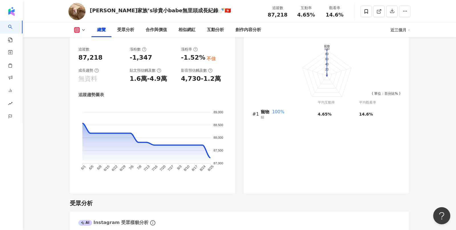
scroll to position [255, 0]
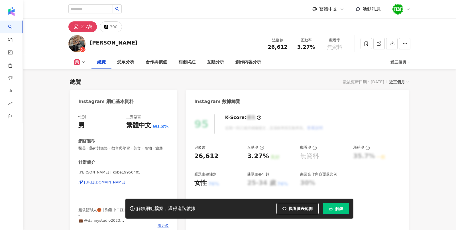
scroll to position [429, 0]
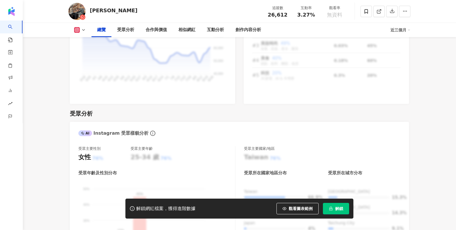
click at [339, 205] on button "解鎖" at bounding box center [336, 208] width 26 height 11
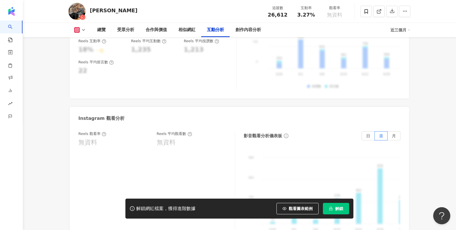
scroll to position [1230, 0]
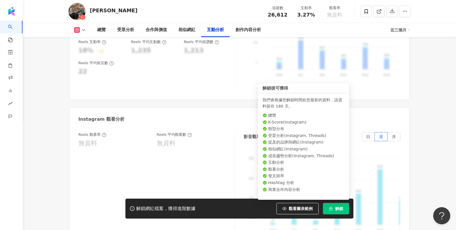
click at [331, 210] on button "解鎖" at bounding box center [336, 208] width 26 height 11
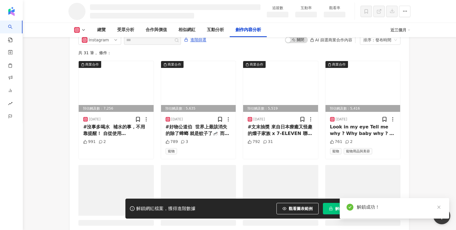
scroll to position [1566, 0]
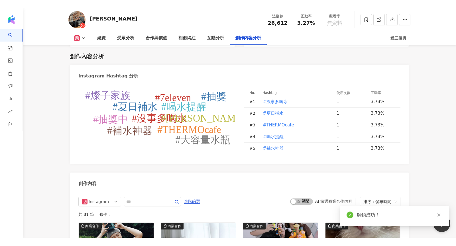
scroll to position [1680, 0]
